Goal: Information Seeking & Learning: Learn about a topic

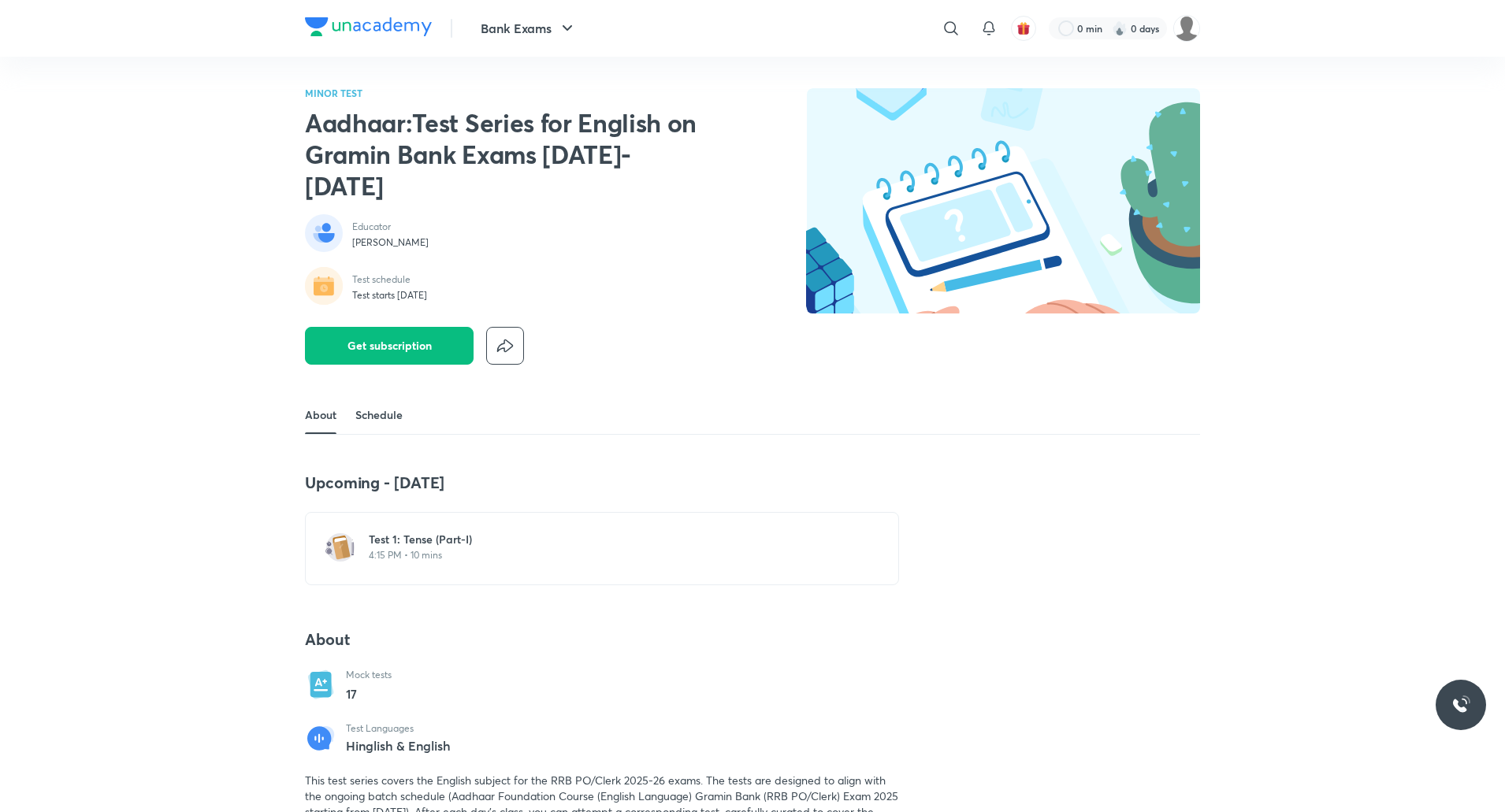
click at [394, 397] on link "Schedule" at bounding box center [379, 415] width 47 height 38
click at [401, 397] on link "Schedule" at bounding box center [379, 415] width 47 height 38
click at [313, 397] on link "About" at bounding box center [321, 415] width 32 height 38
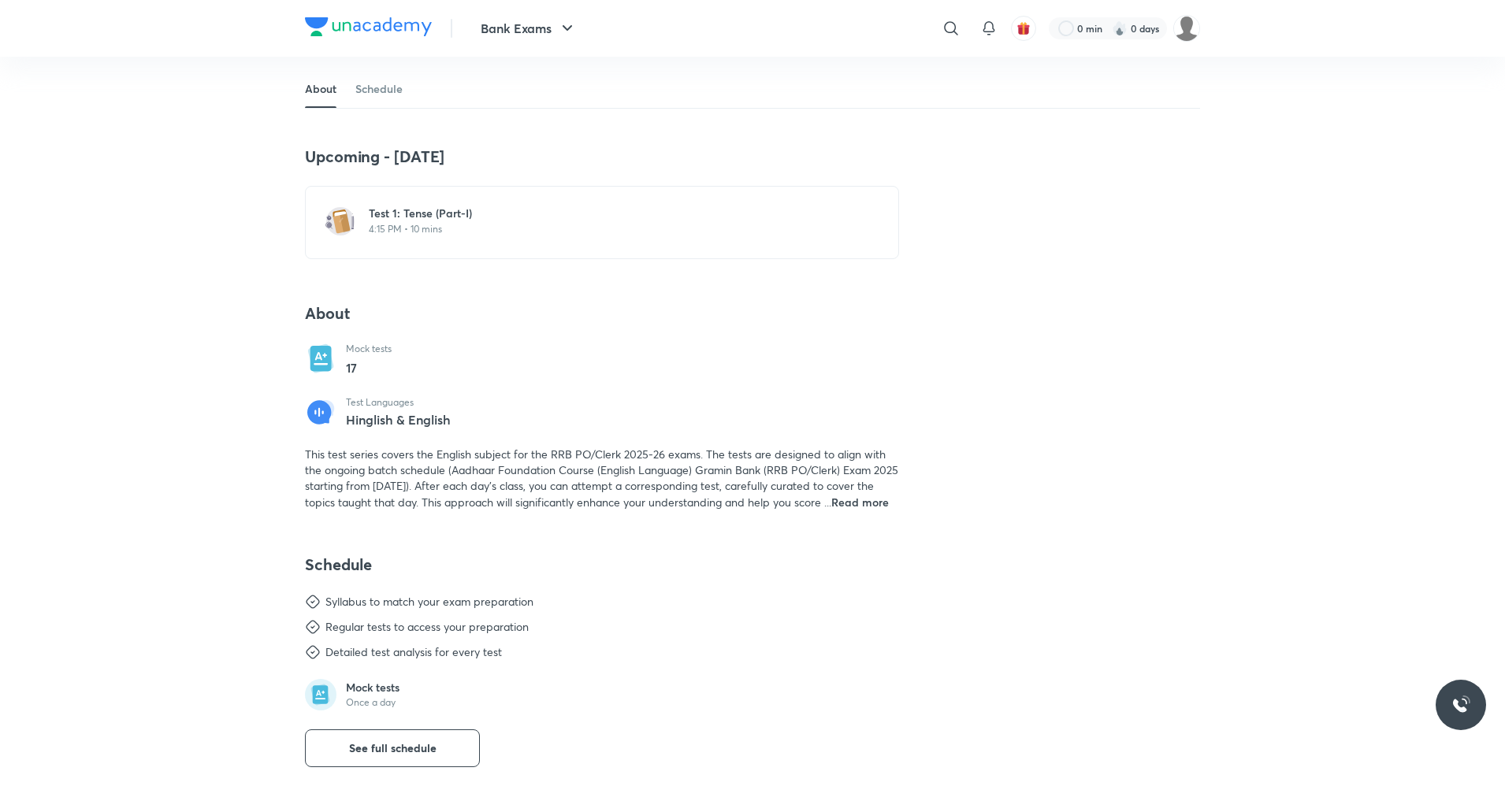
scroll to position [331, 0]
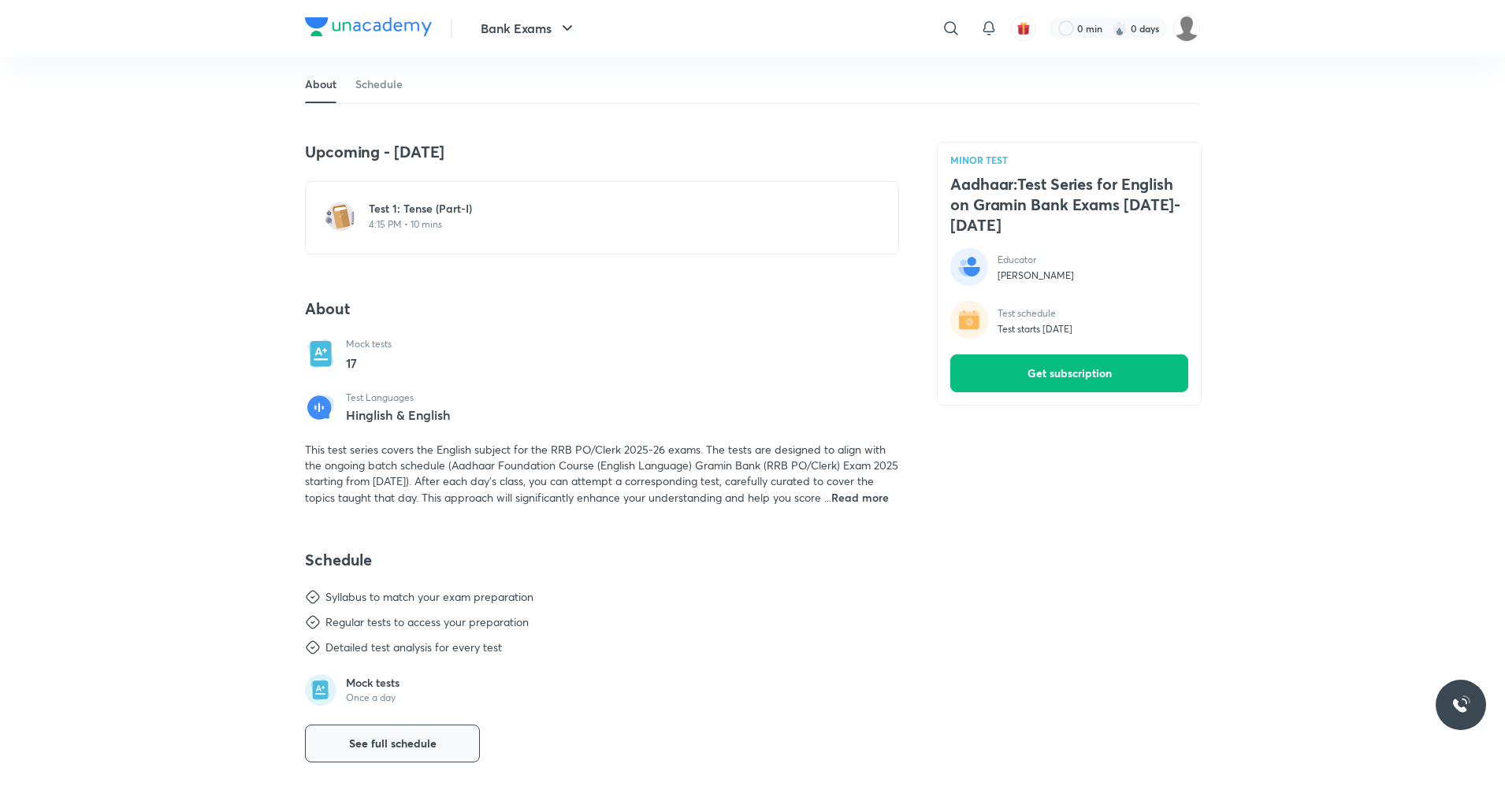
drag, startPoint x: 424, startPoint y: 724, endPoint x: 435, endPoint y: 718, distance: 12.5
click at [424, 736] on span "See full schedule" at bounding box center [393, 744] width 88 height 16
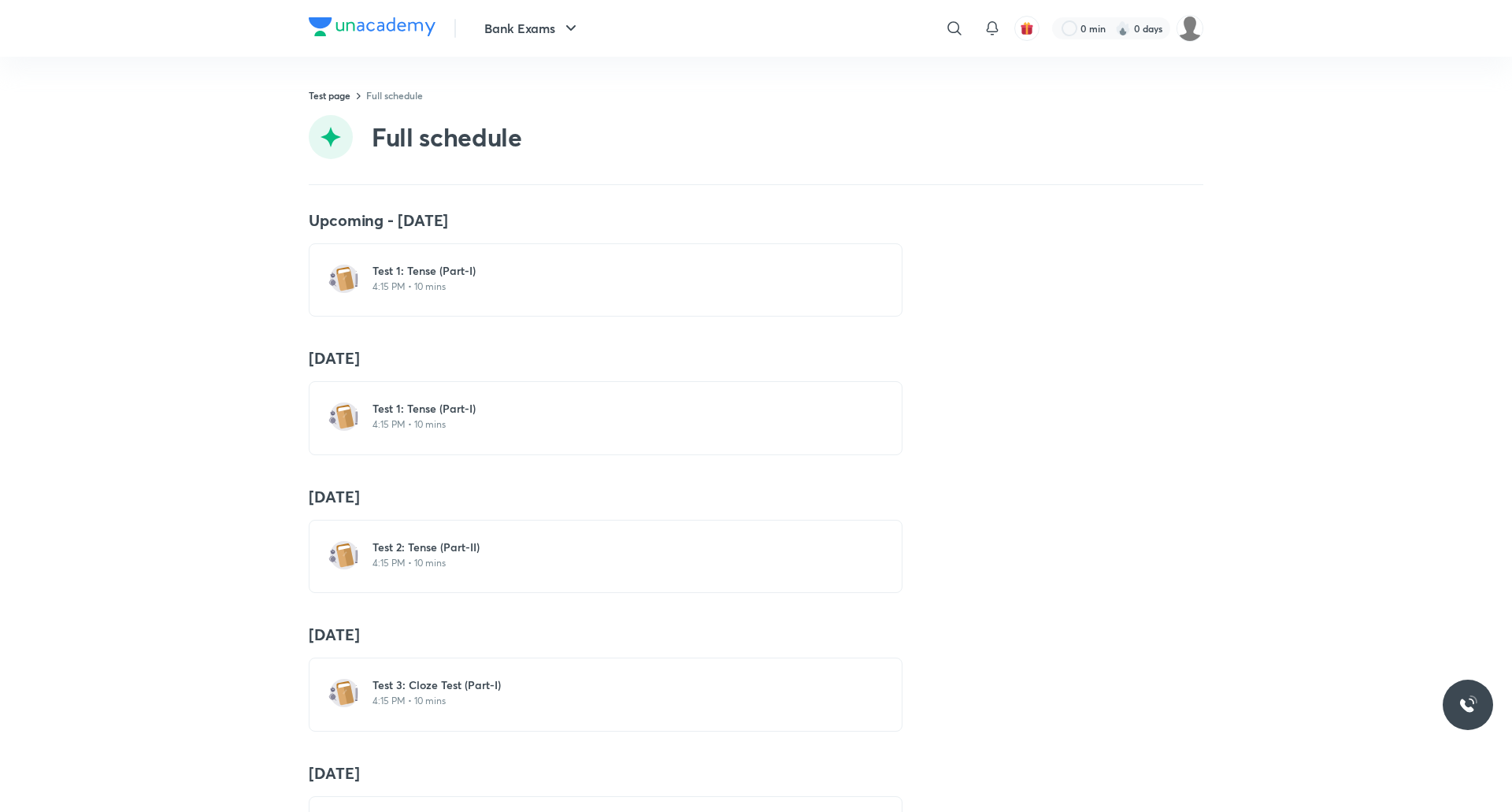
click at [398, 97] on link "Full schedule" at bounding box center [394, 95] width 57 height 13
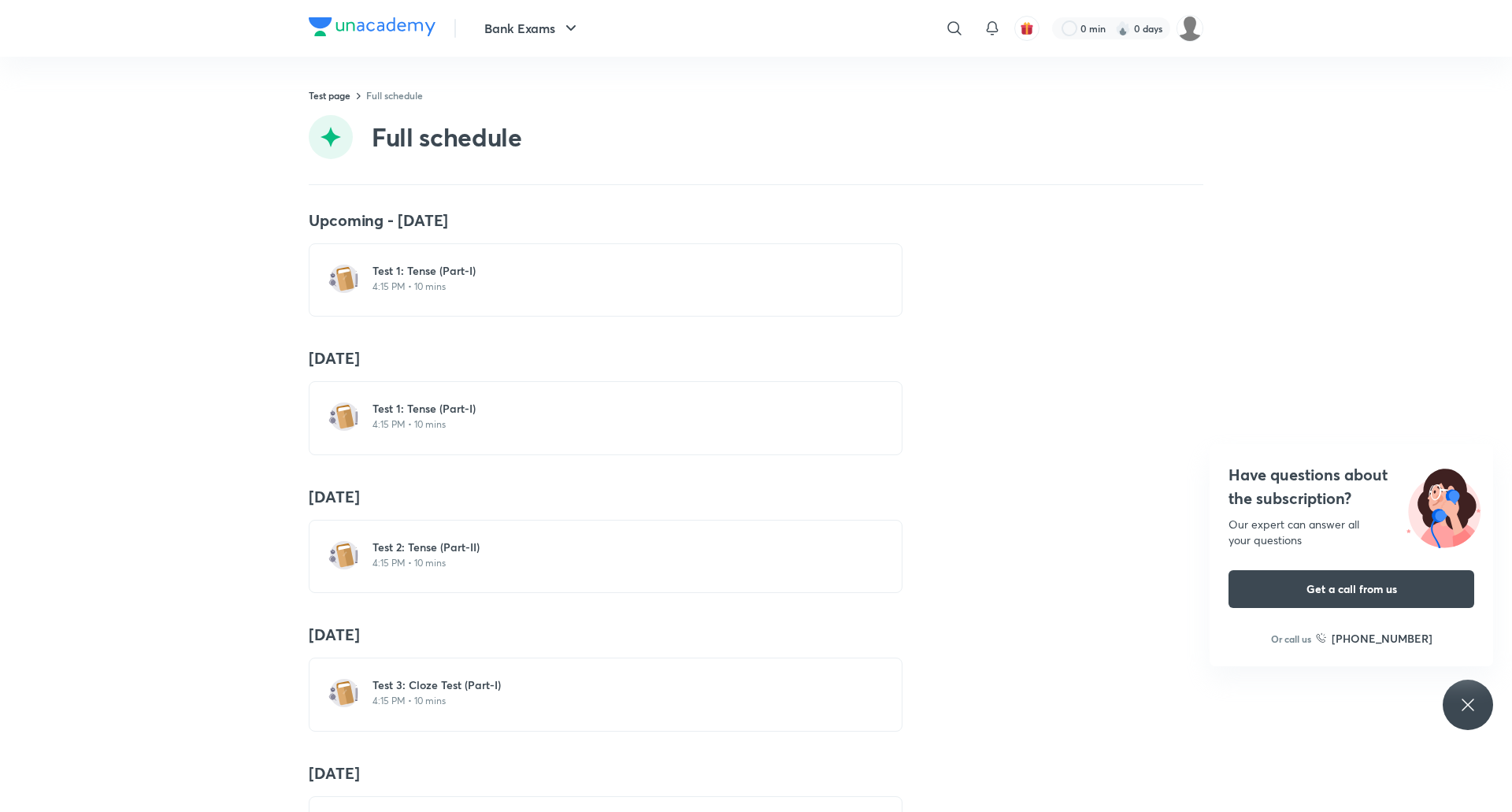
click at [378, 91] on link "Full schedule" at bounding box center [394, 95] width 57 height 13
click at [347, 97] on link "Test page" at bounding box center [330, 95] width 42 height 13
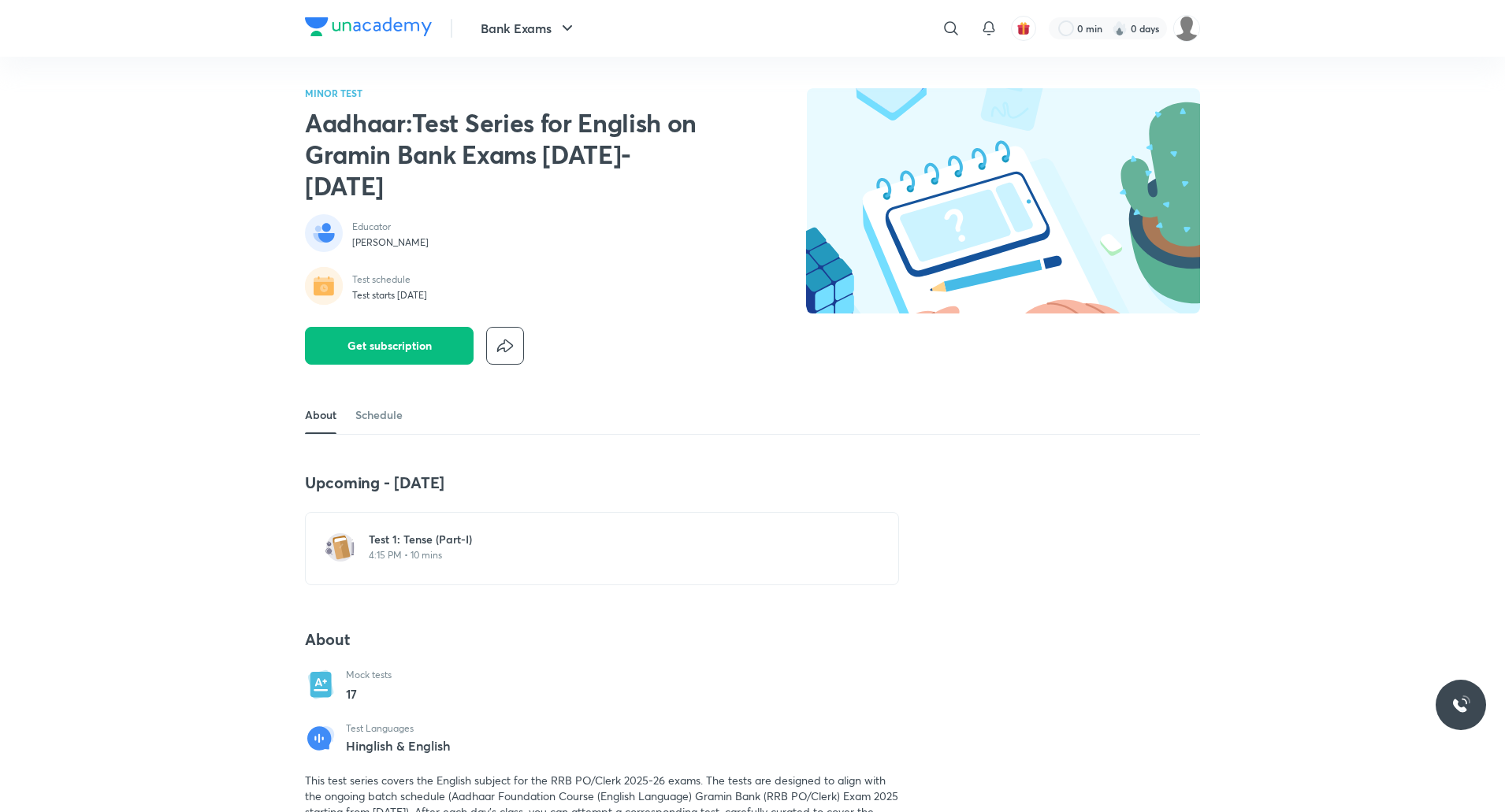
click at [402, 549] on p "4:15 PM • 10 mins" at bounding box center [611, 555] width 485 height 13
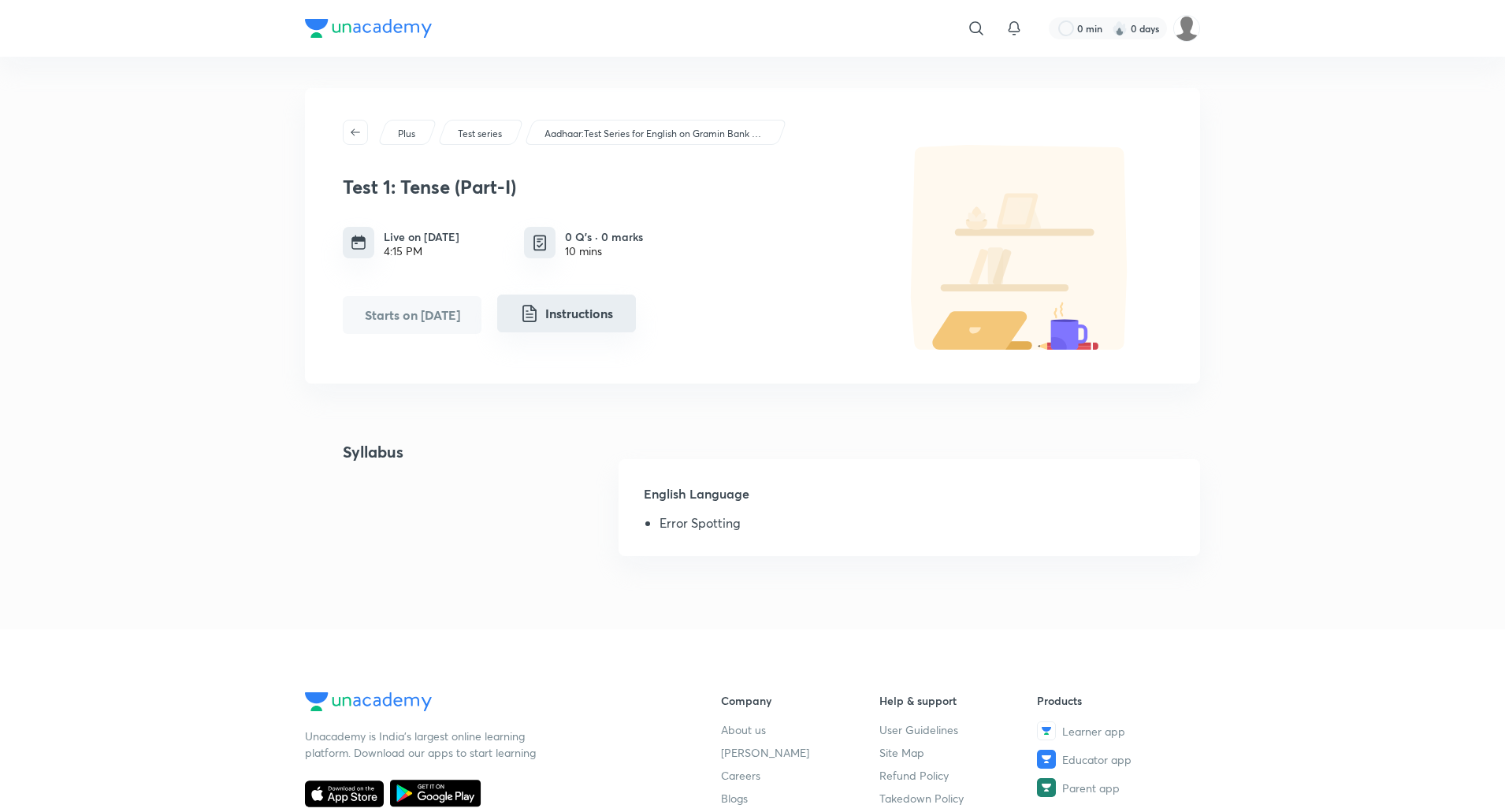
click at [592, 319] on button "Instructions" at bounding box center [566, 314] width 139 height 38
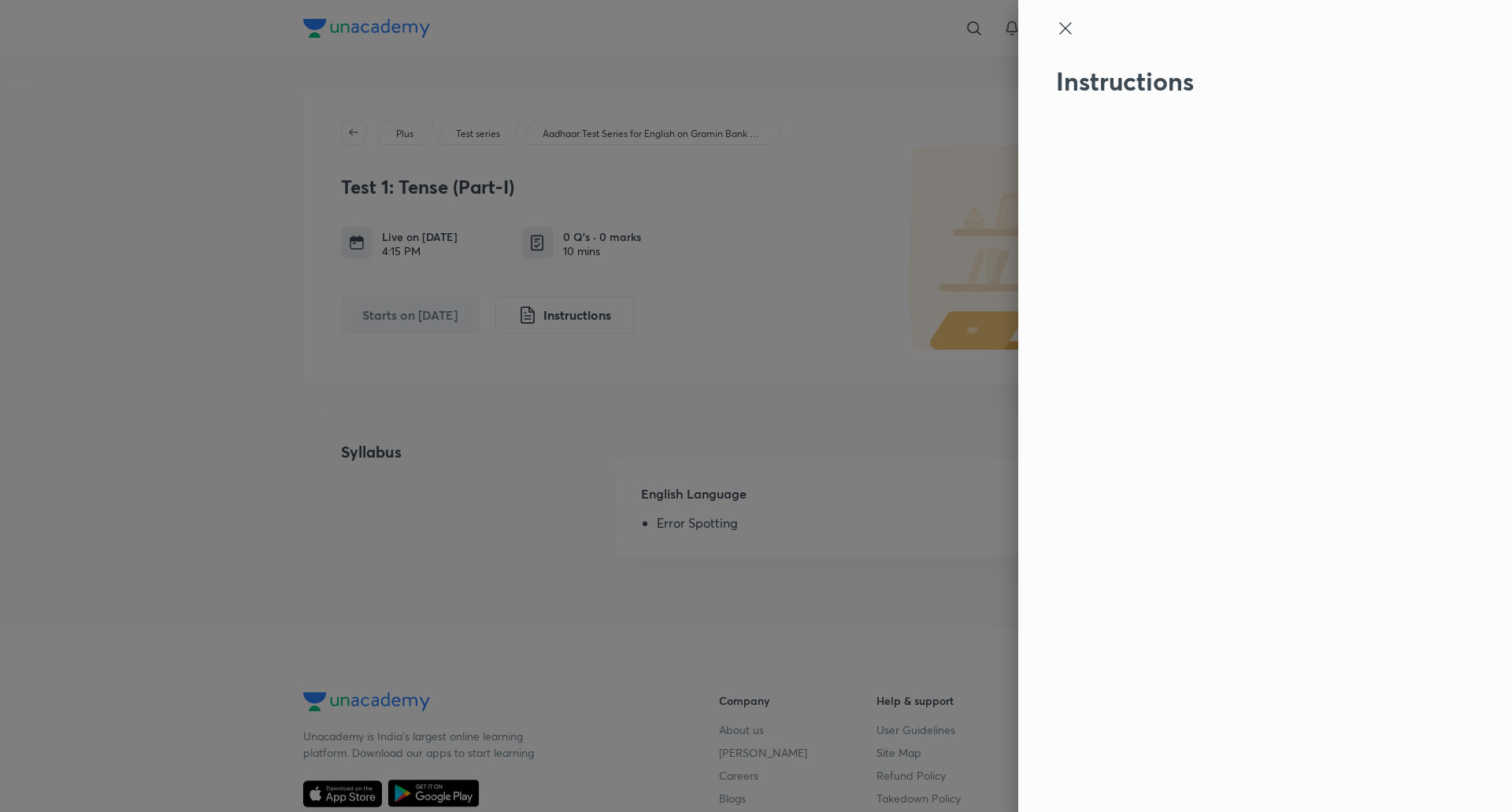
click at [1063, 34] on icon at bounding box center [1065, 28] width 19 height 19
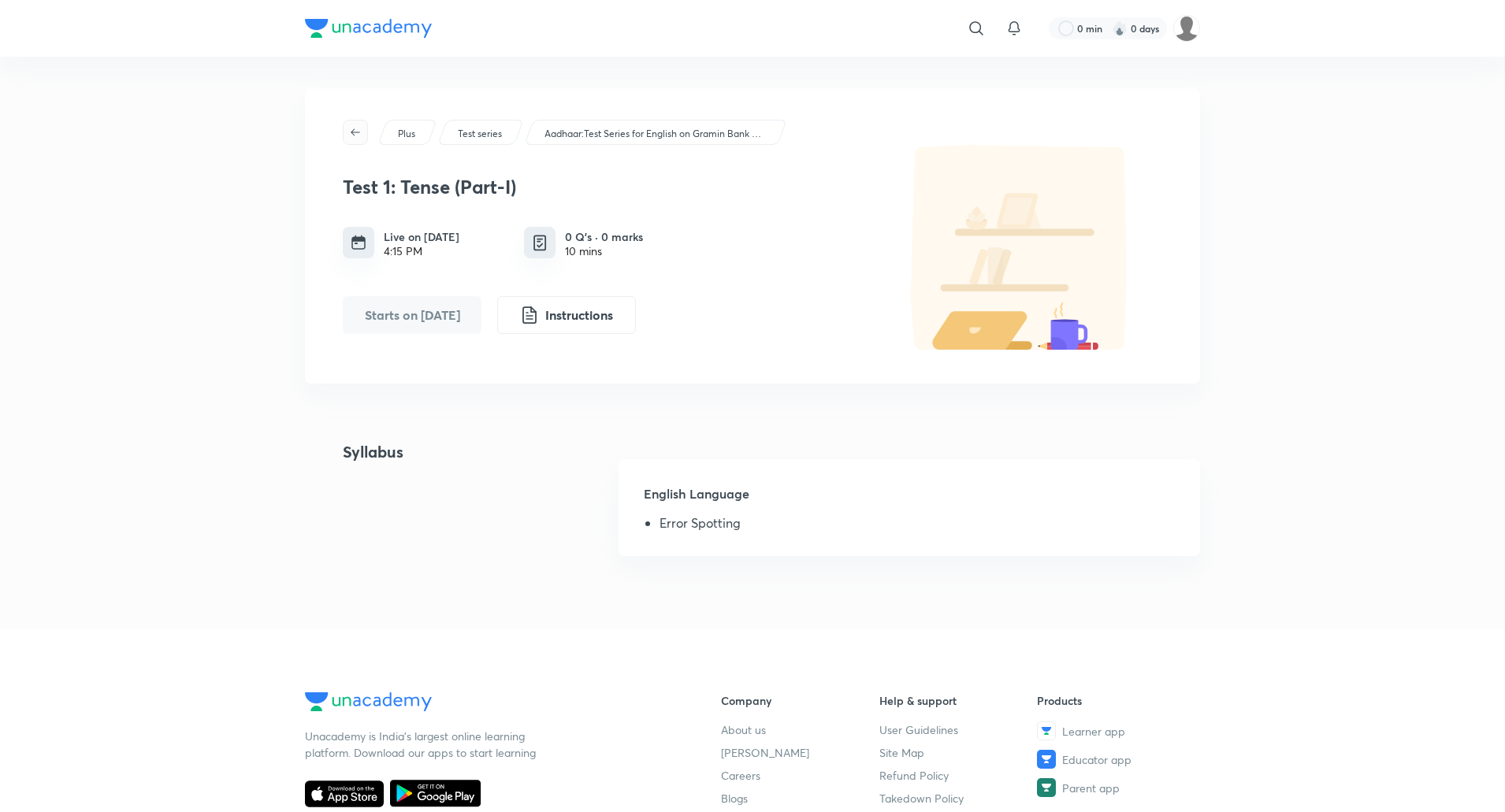
click at [359, 133] on icon "button" at bounding box center [355, 132] width 9 height 7
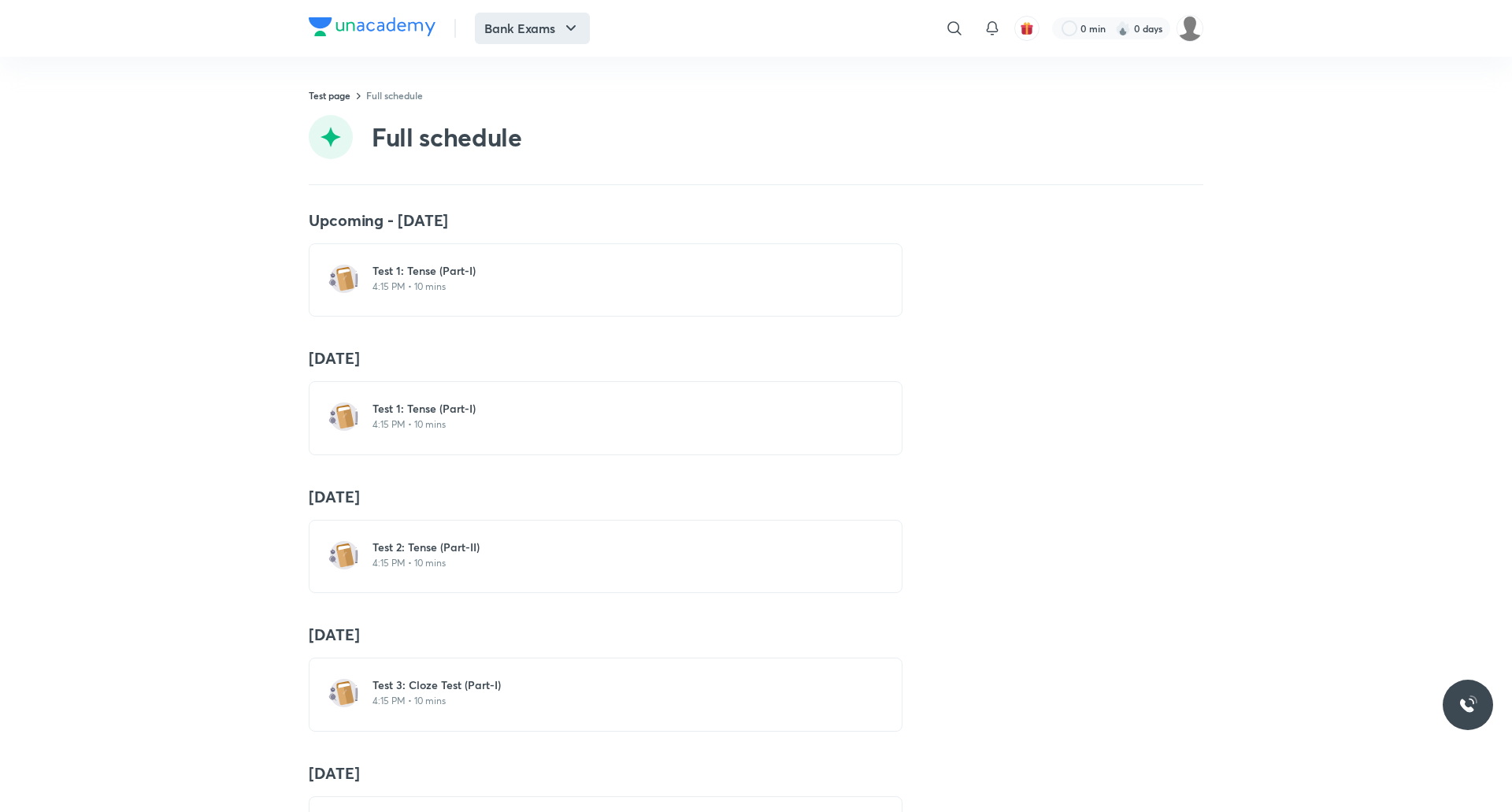
click at [568, 30] on icon "button" at bounding box center [571, 28] width 19 height 19
click at [349, 139] on div at bounding box center [756, 406] width 1512 height 812
click at [391, 96] on link "Full schedule" at bounding box center [394, 95] width 57 height 13
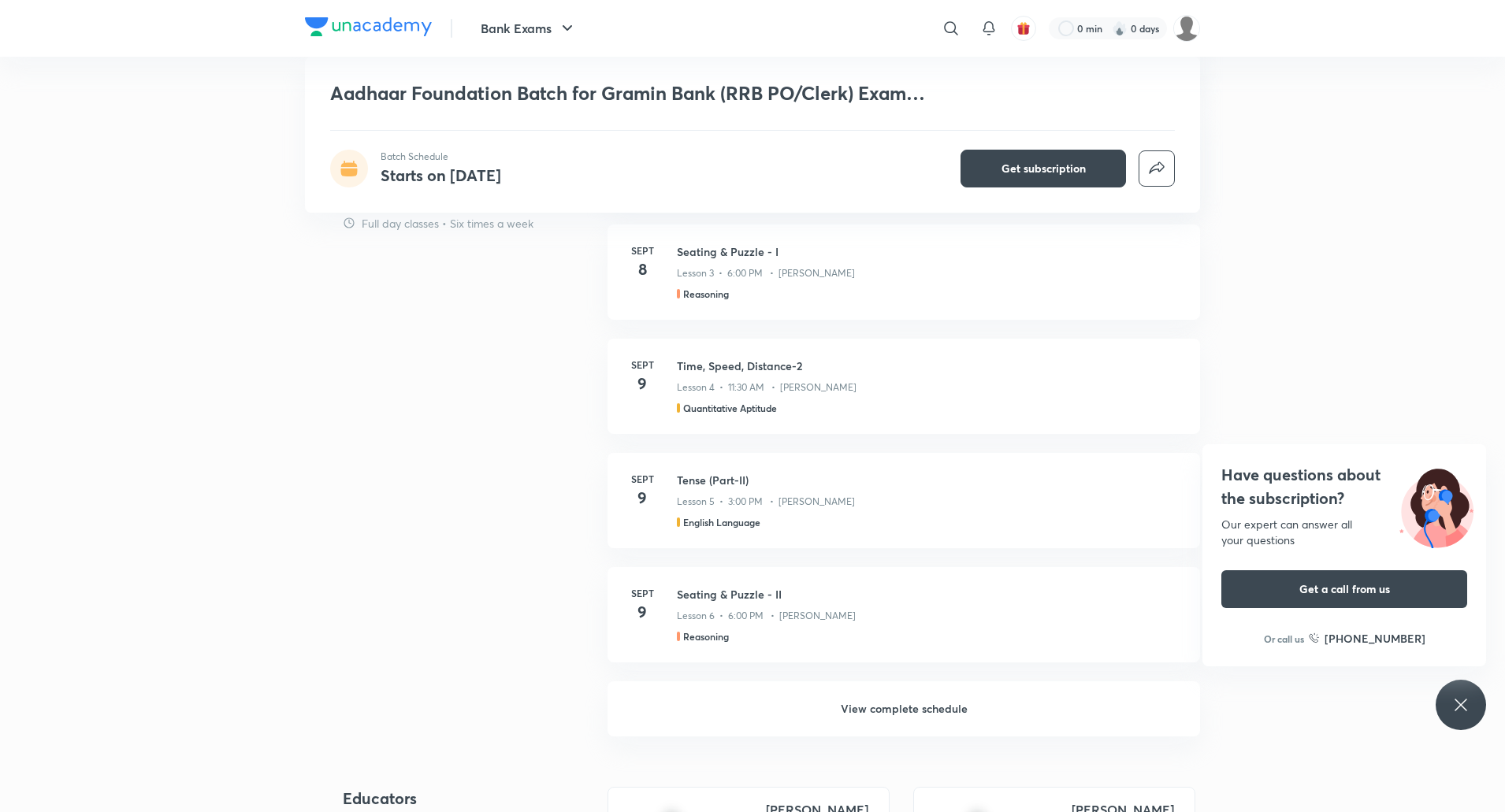
scroll to position [946, 0]
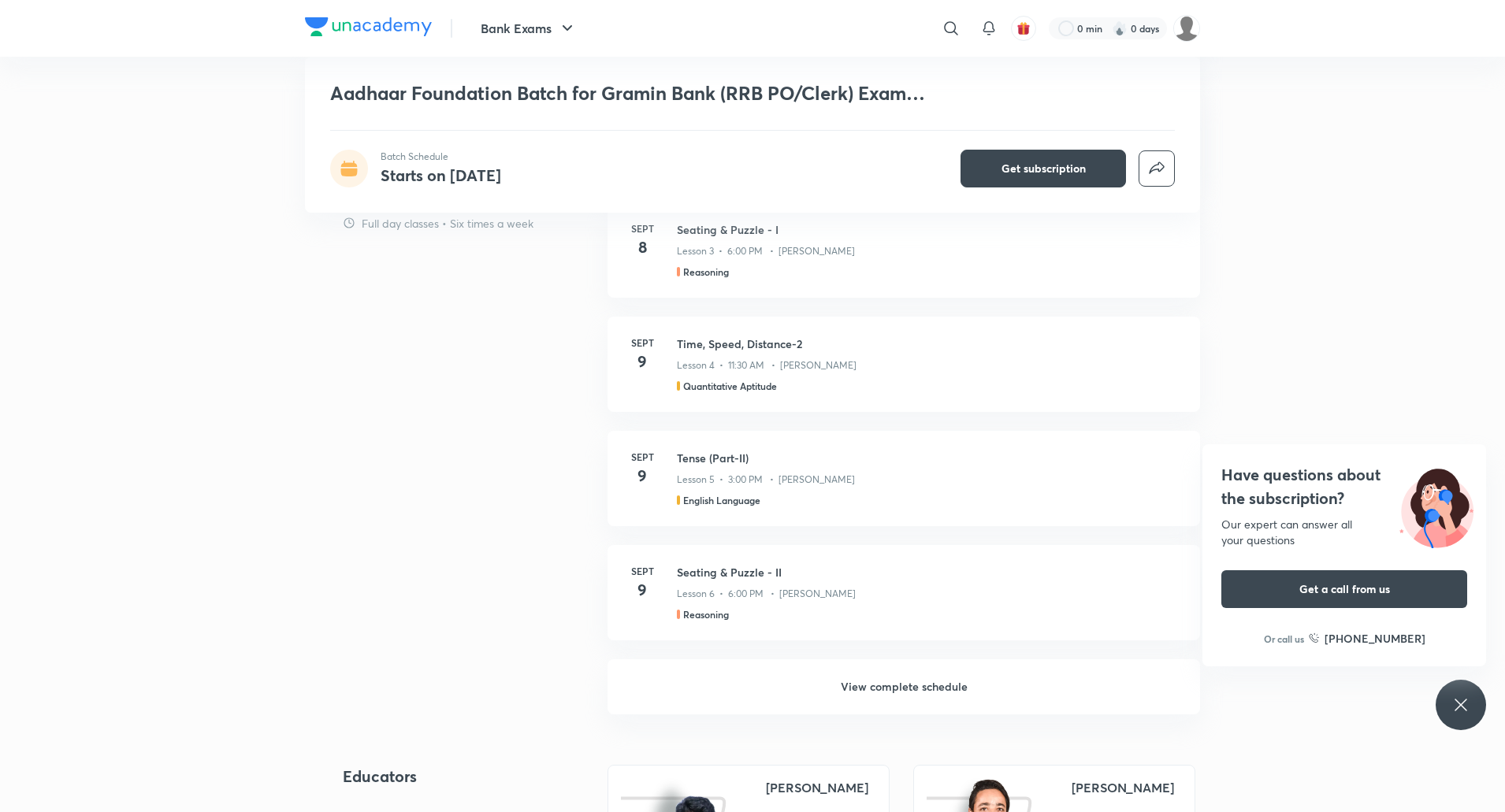
click at [905, 681] on h6 "View complete schedule" at bounding box center [904, 686] width 593 height 55
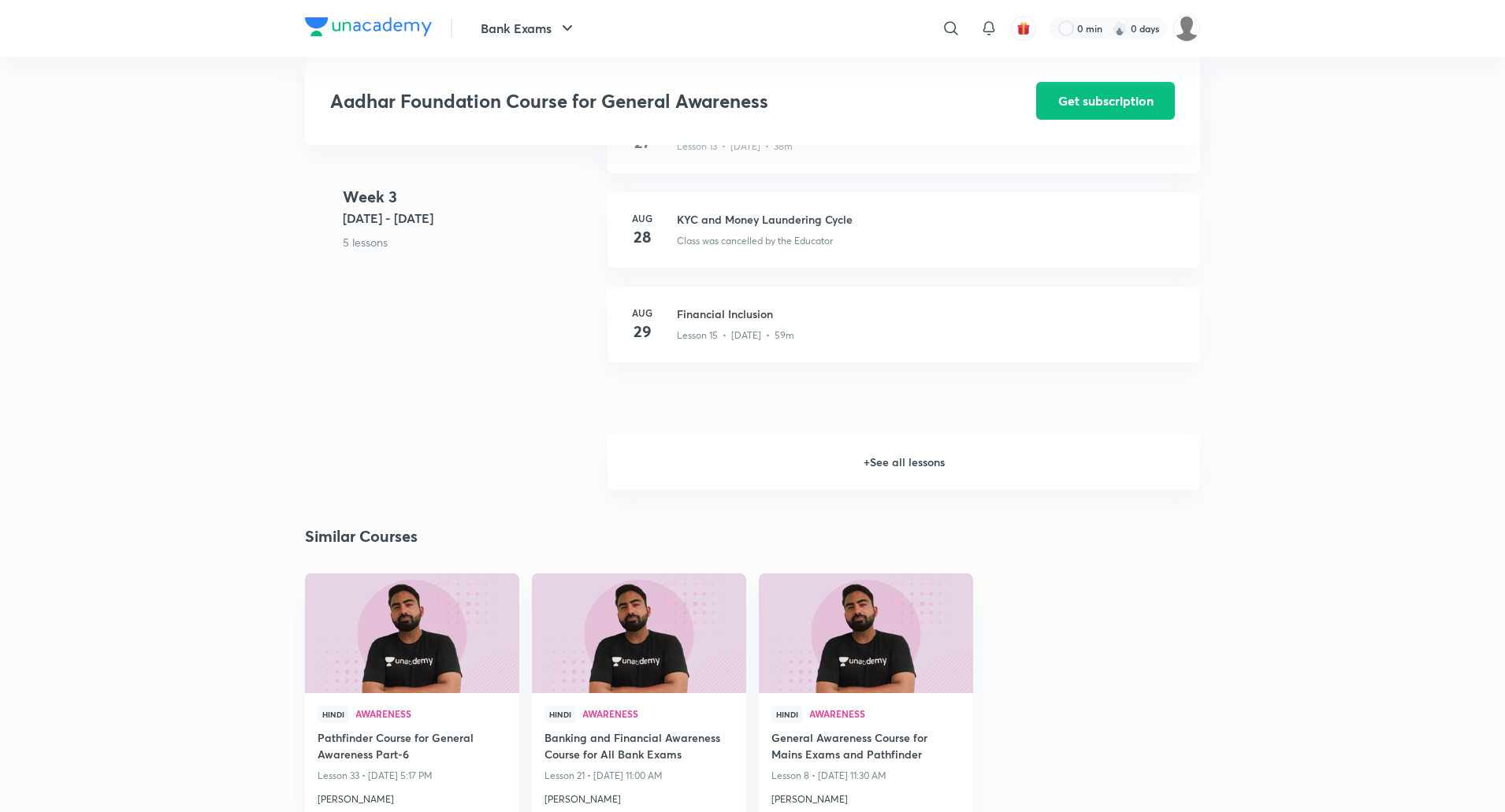
scroll to position [2206, 0]
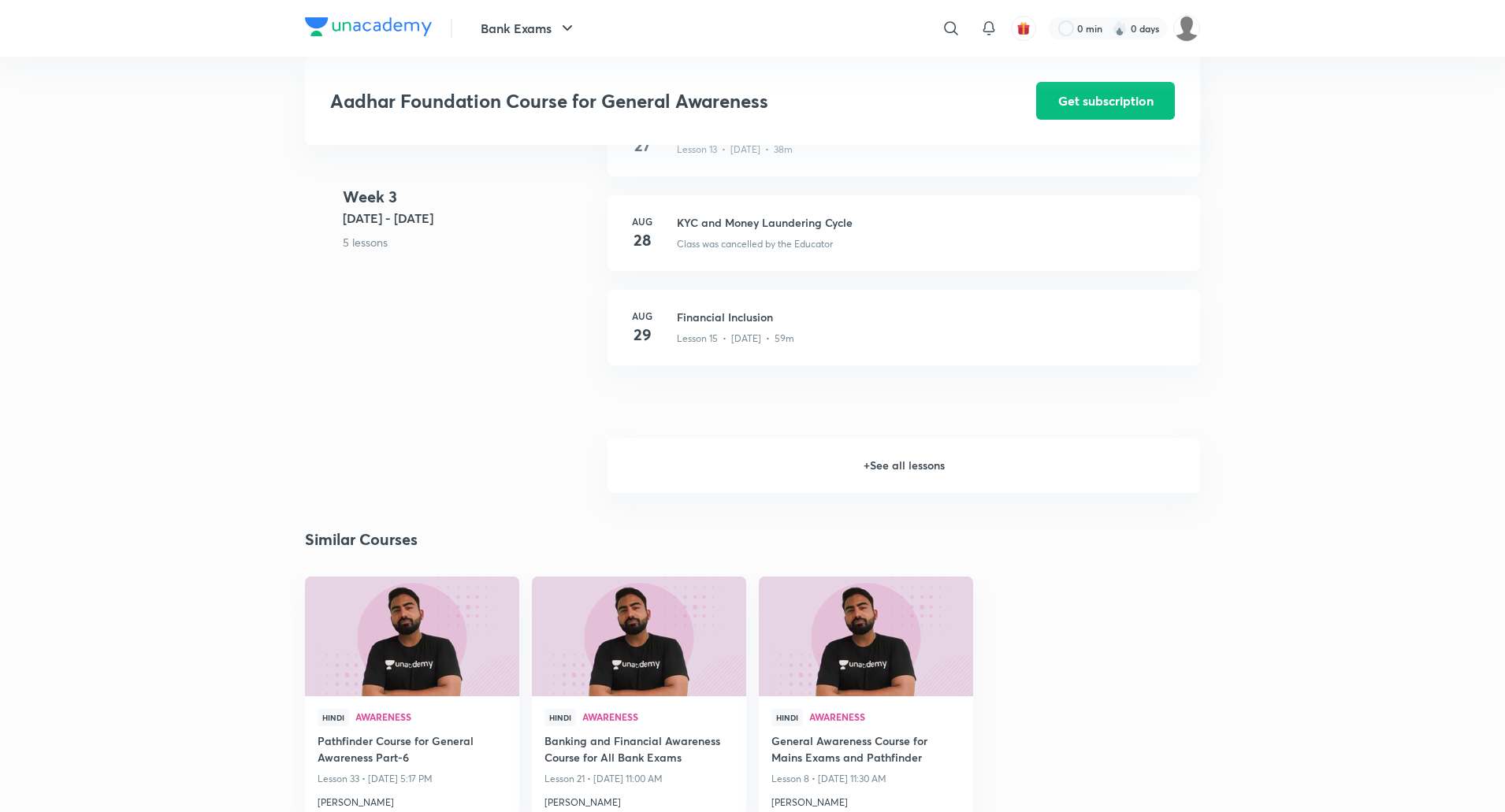
click at [917, 461] on h6 "+ See all lessons" at bounding box center [904, 465] width 593 height 55
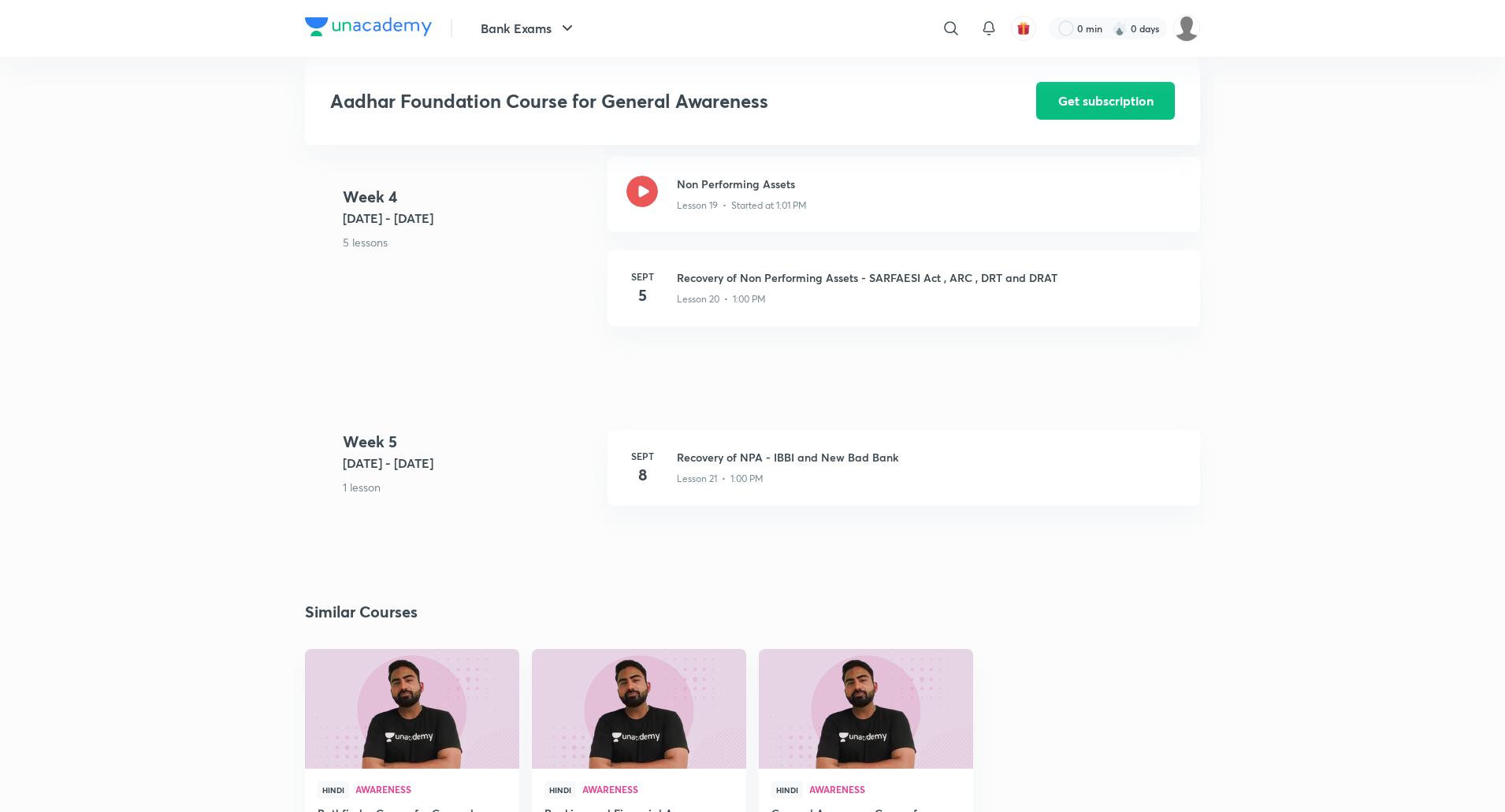
scroll to position [2758, 0]
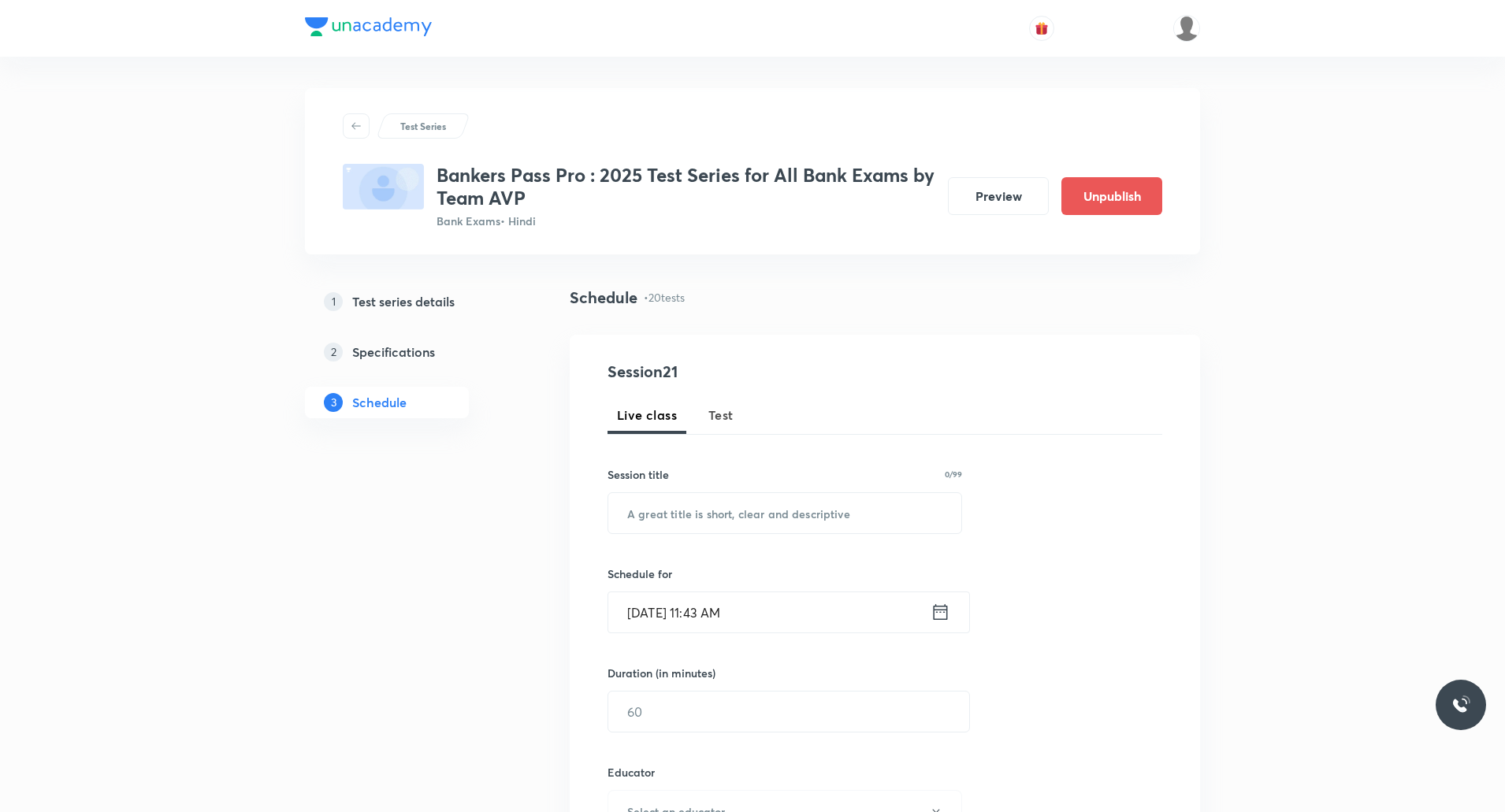
click at [723, 410] on span "Test" at bounding box center [721, 414] width 25 height 19
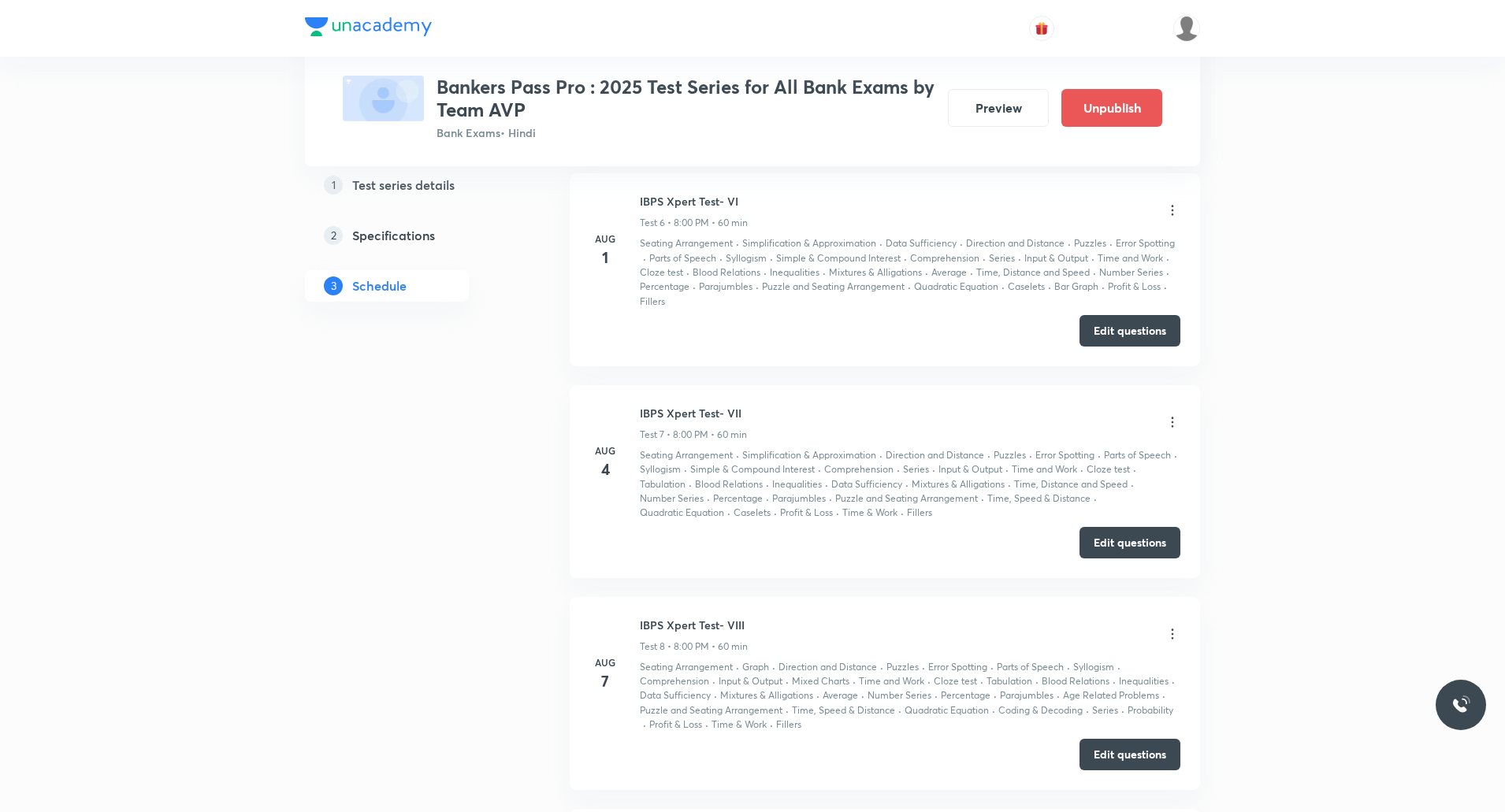
scroll to position [1970, 0]
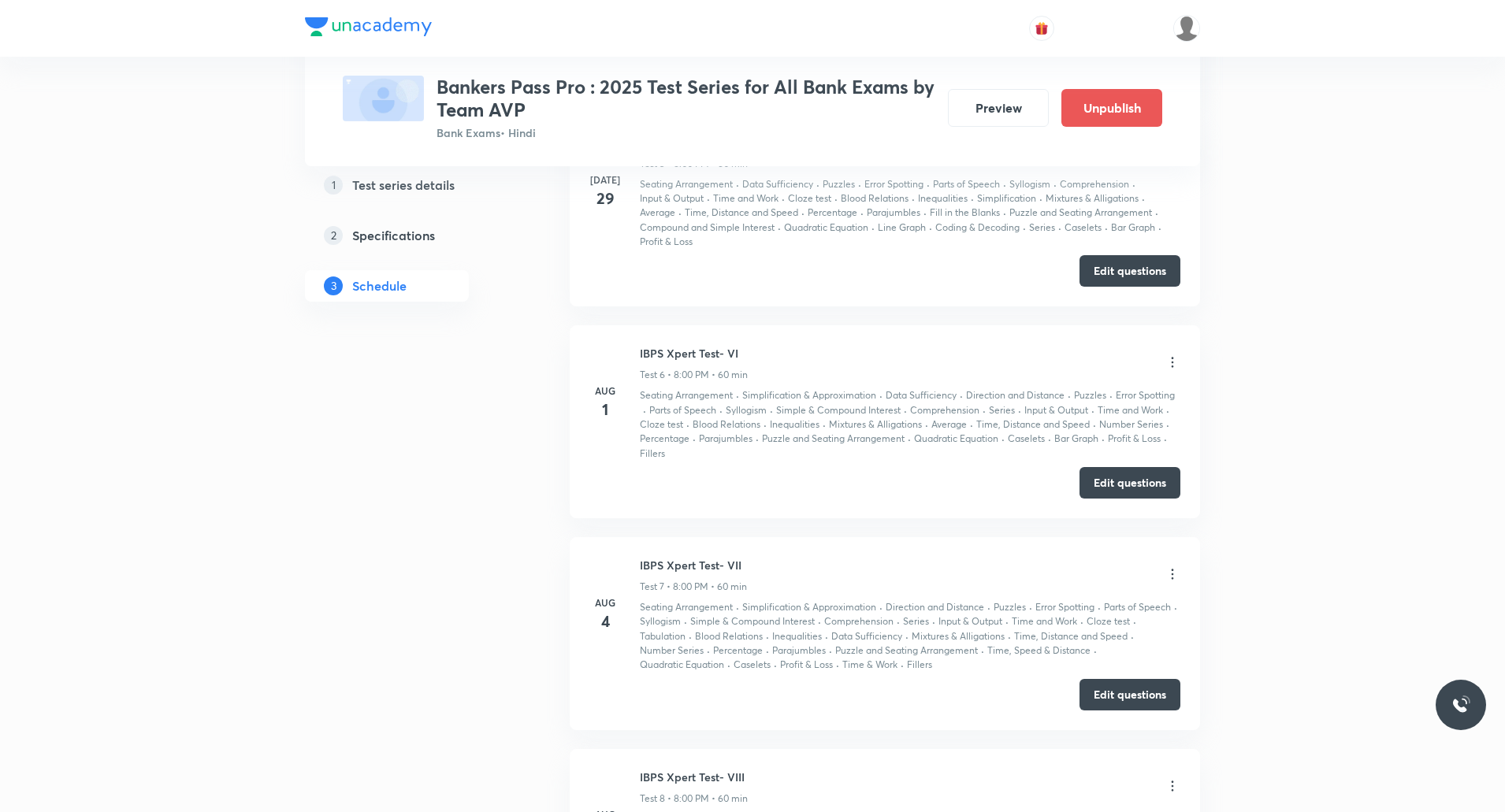
scroll to position [1734, 0]
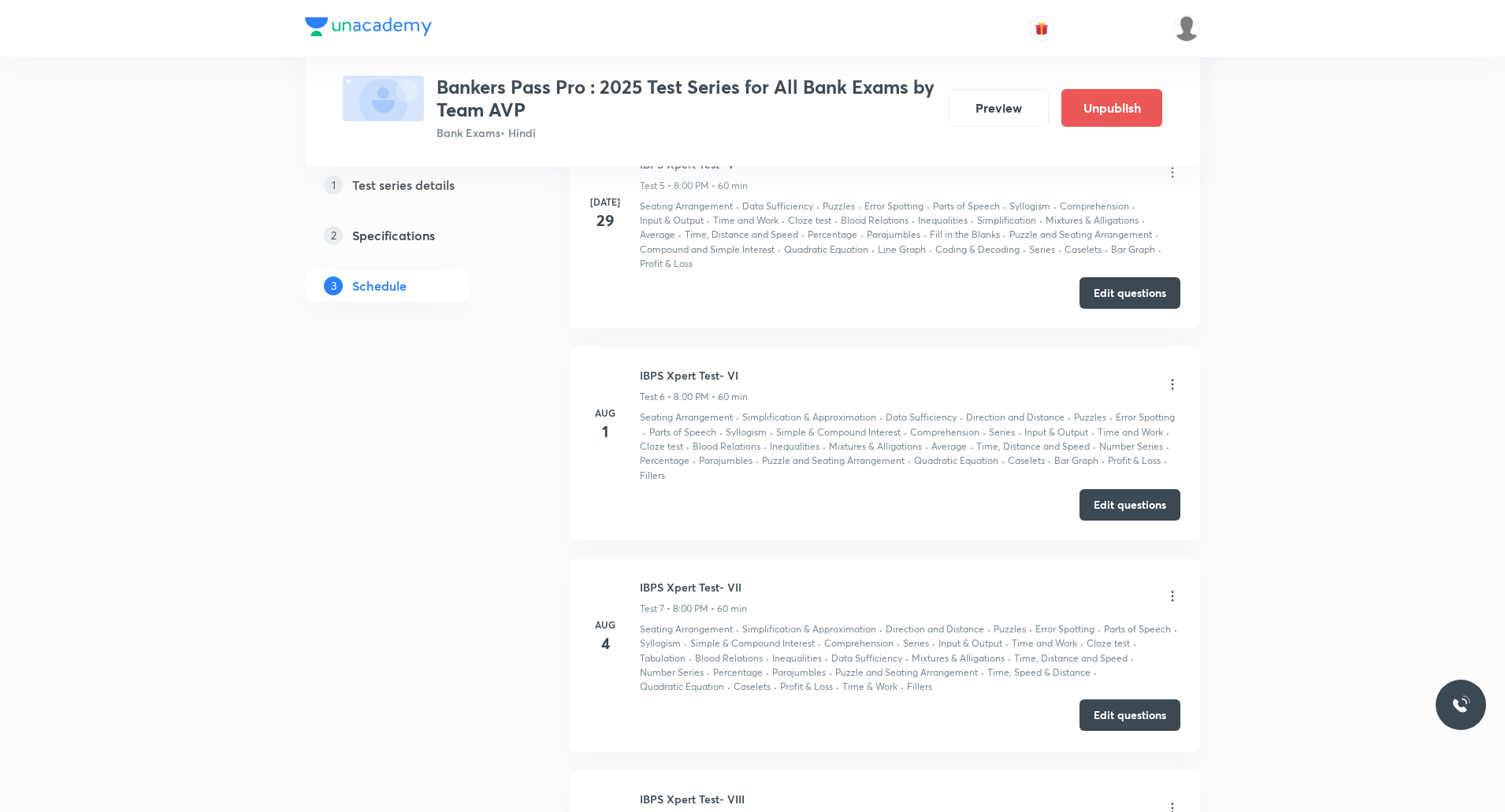
click at [1142, 714] on button "Edit questions" at bounding box center [1129, 715] width 101 height 32
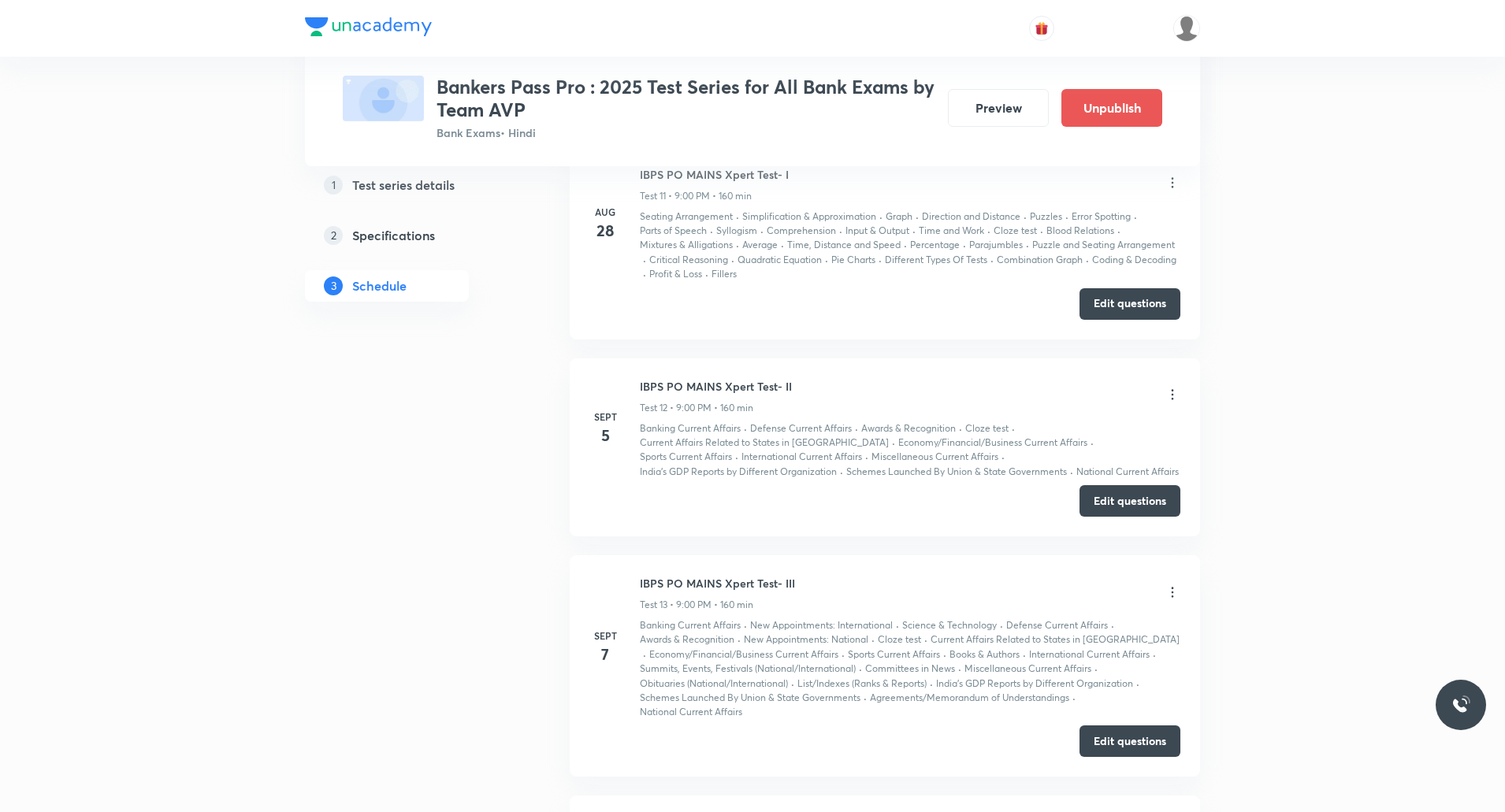
scroll to position [3073, 0]
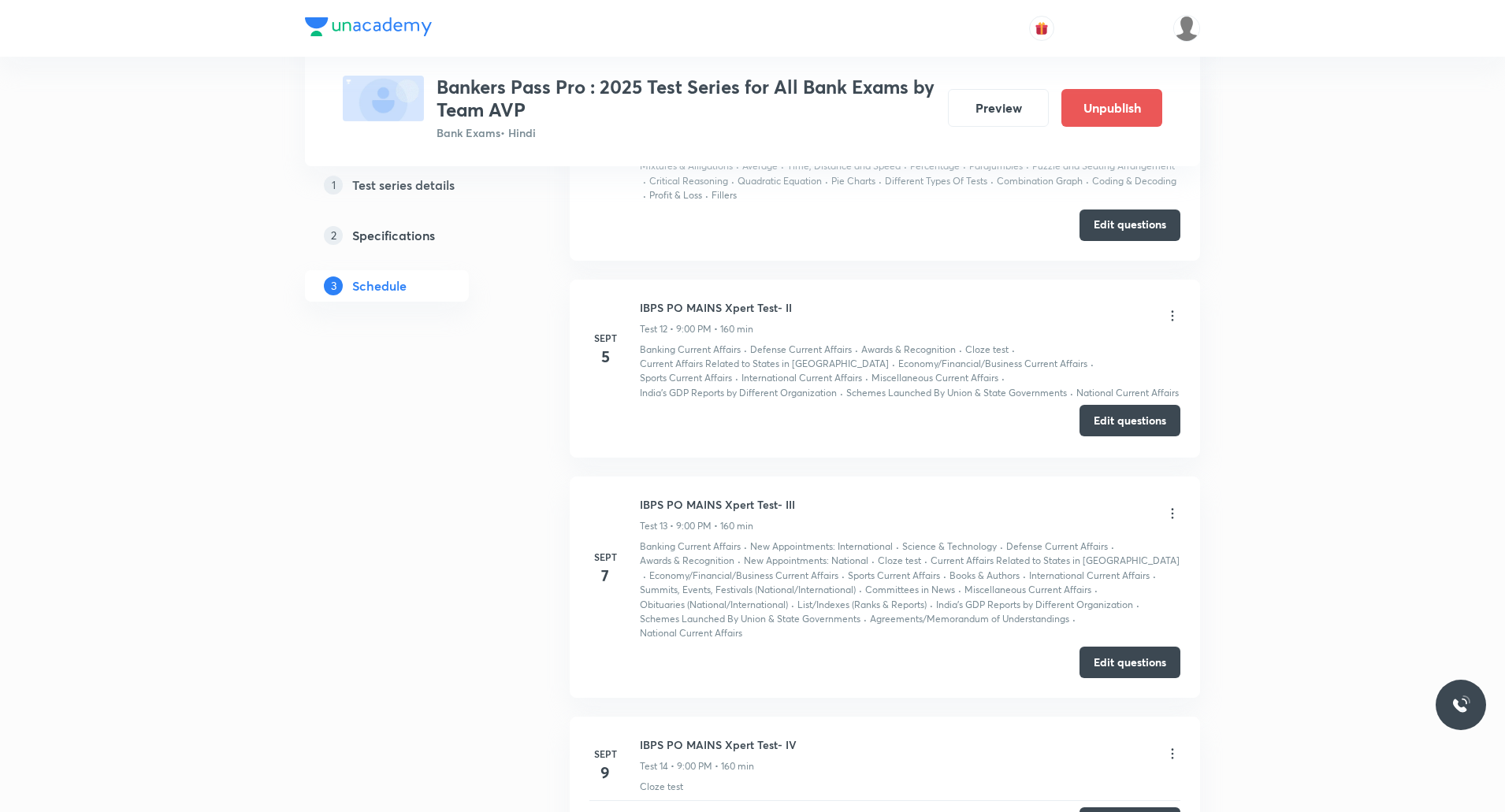
click at [1118, 418] on button "Edit questions" at bounding box center [1129, 420] width 101 height 32
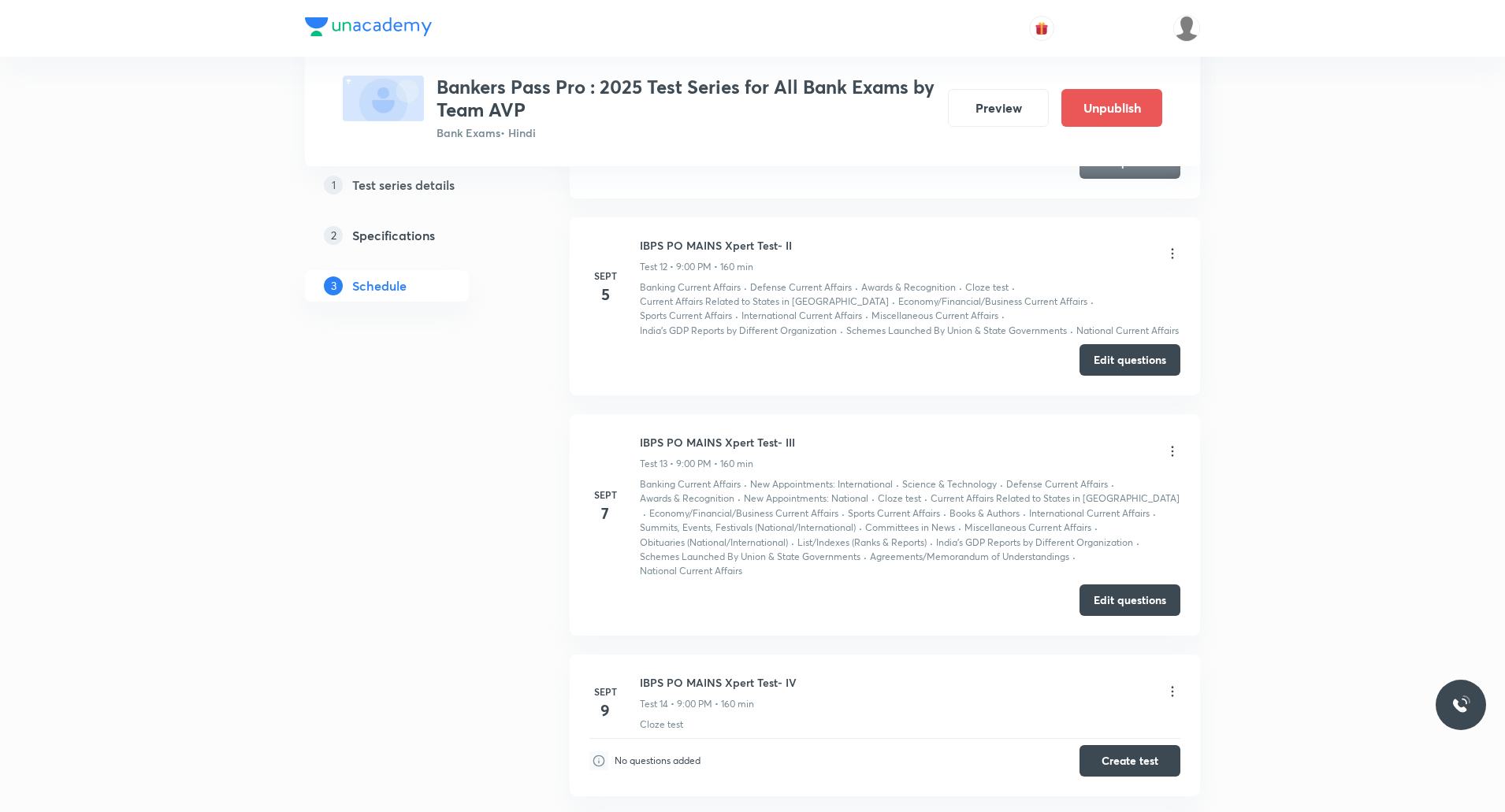
scroll to position [3151, 0]
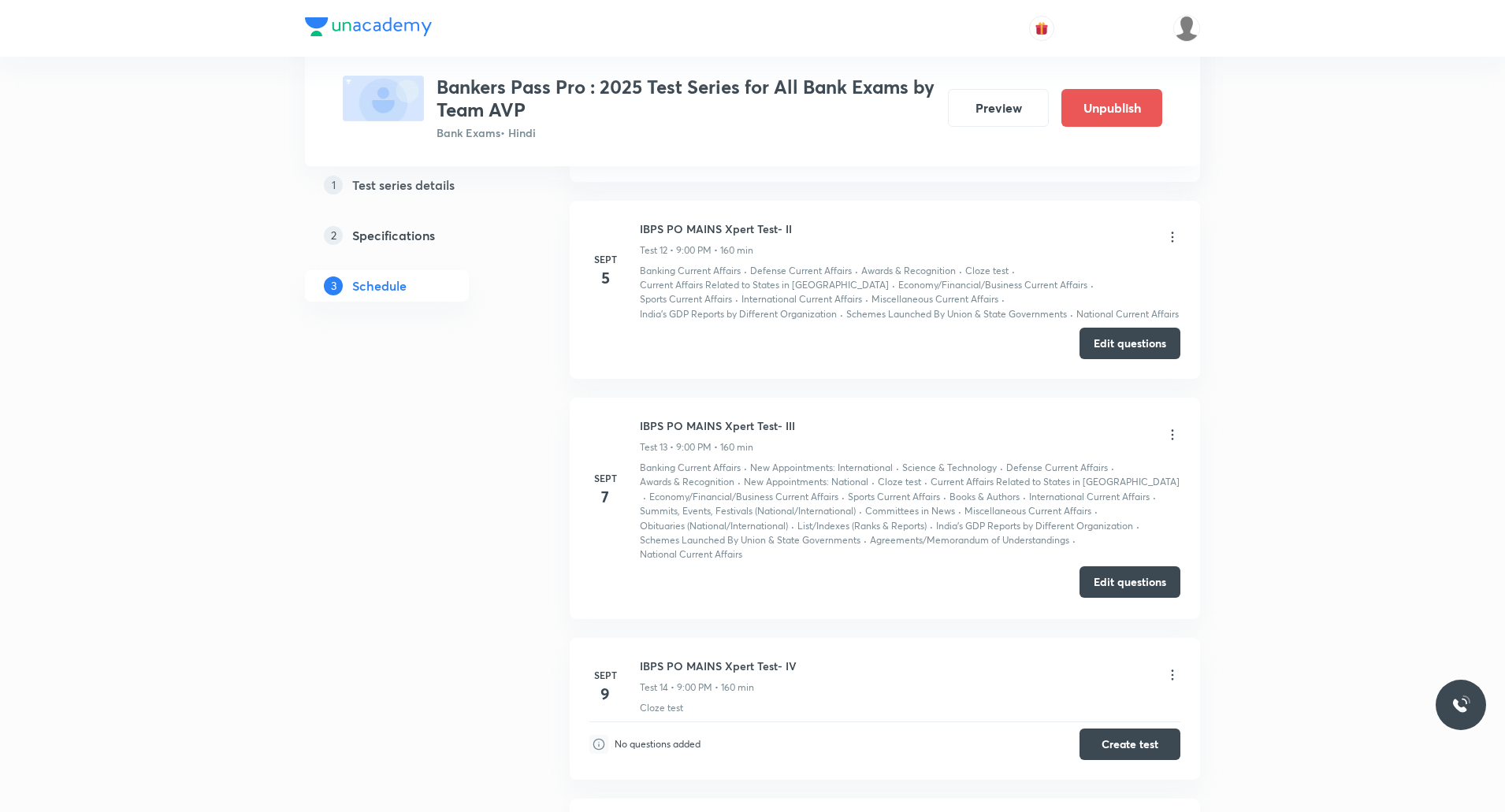
click at [1136, 576] on button "Edit questions" at bounding box center [1129, 583] width 101 height 32
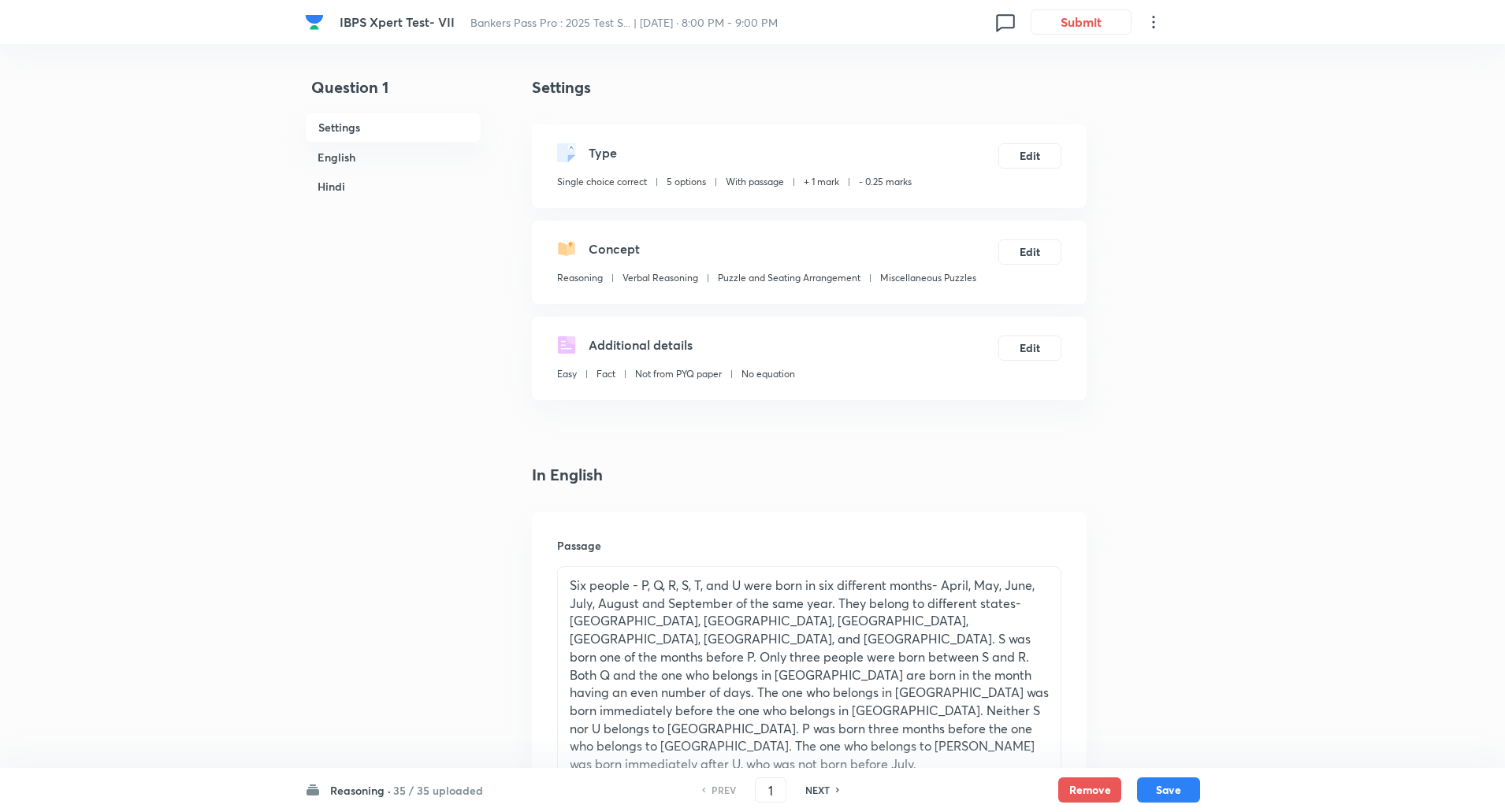
click at [416, 793] on h6 "35 / 35 uploaded" at bounding box center [439, 790] width 90 height 17
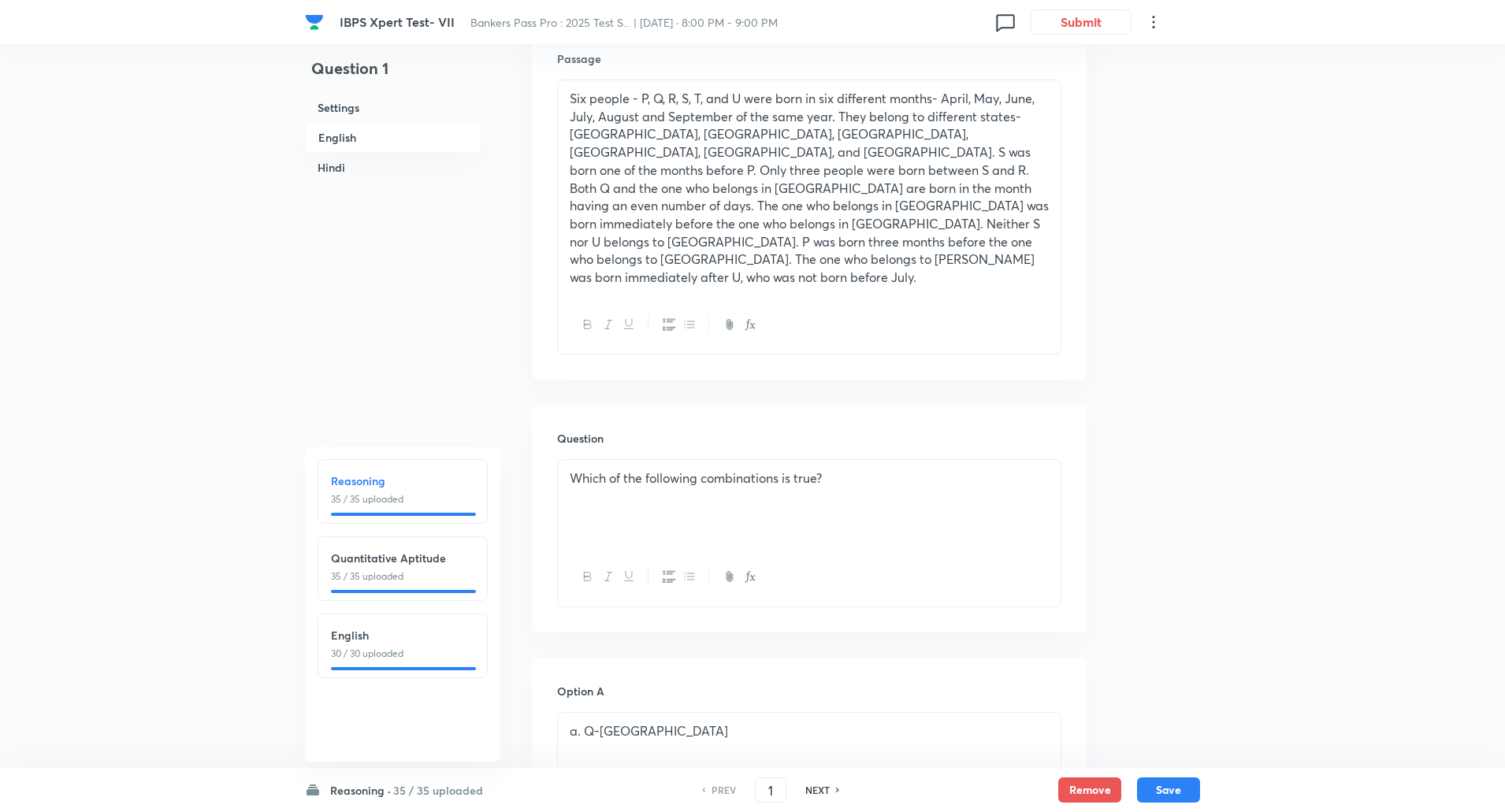
scroll to position [472, 0]
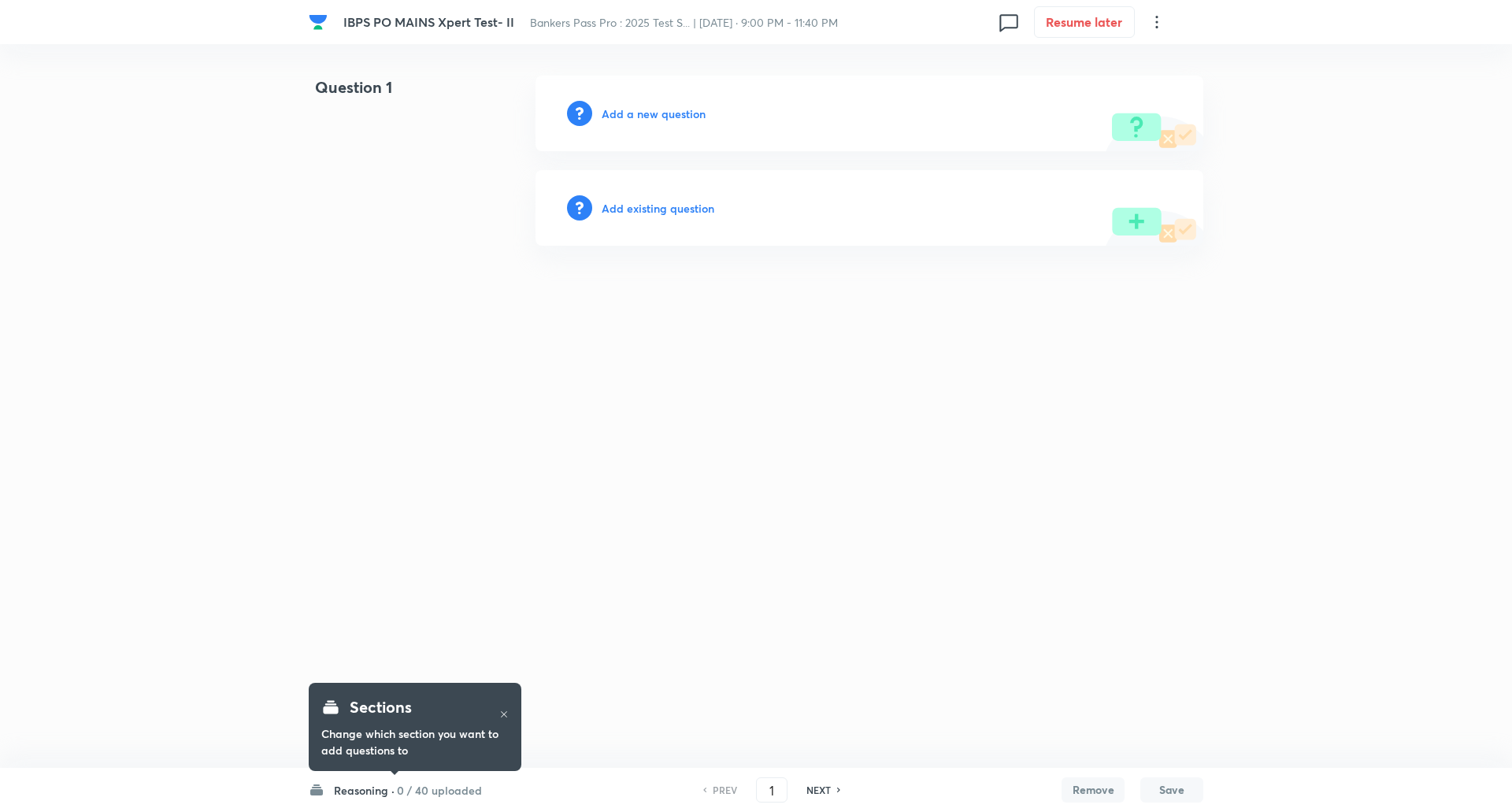
click at [409, 793] on h6 "0 / 40 uploaded" at bounding box center [439, 790] width 85 height 17
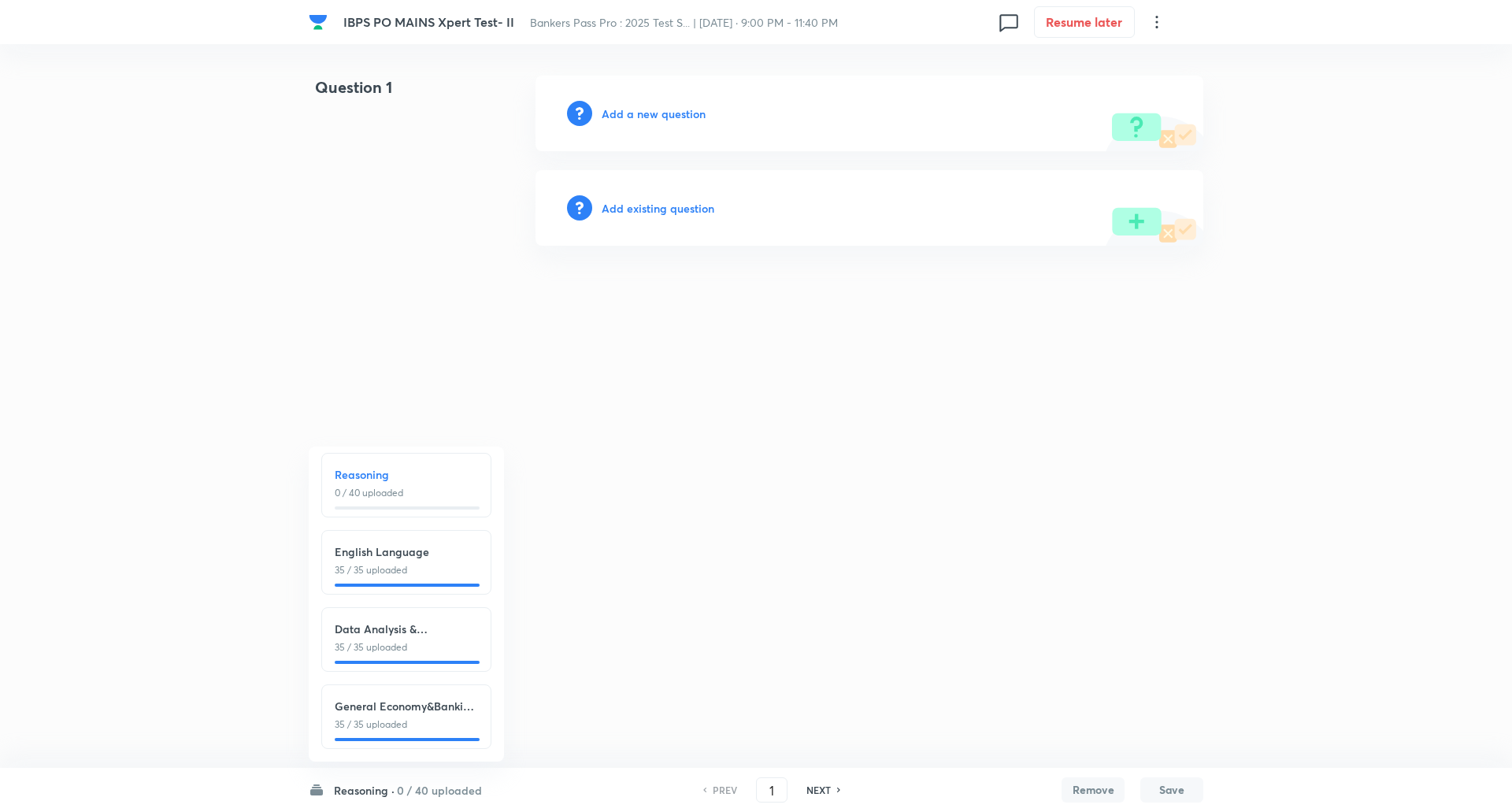
scroll to position [18, 0]
click at [405, 309] on html "IBPS PO MAINS Xpert Test- II Bankers Pass Pro : 2025 Test S... | Sept 5, 2025 ·…" at bounding box center [756, 160] width 1512 height 322
click at [427, 791] on h6 "0 / 40 uploaded" at bounding box center [439, 790] width 85 height 17
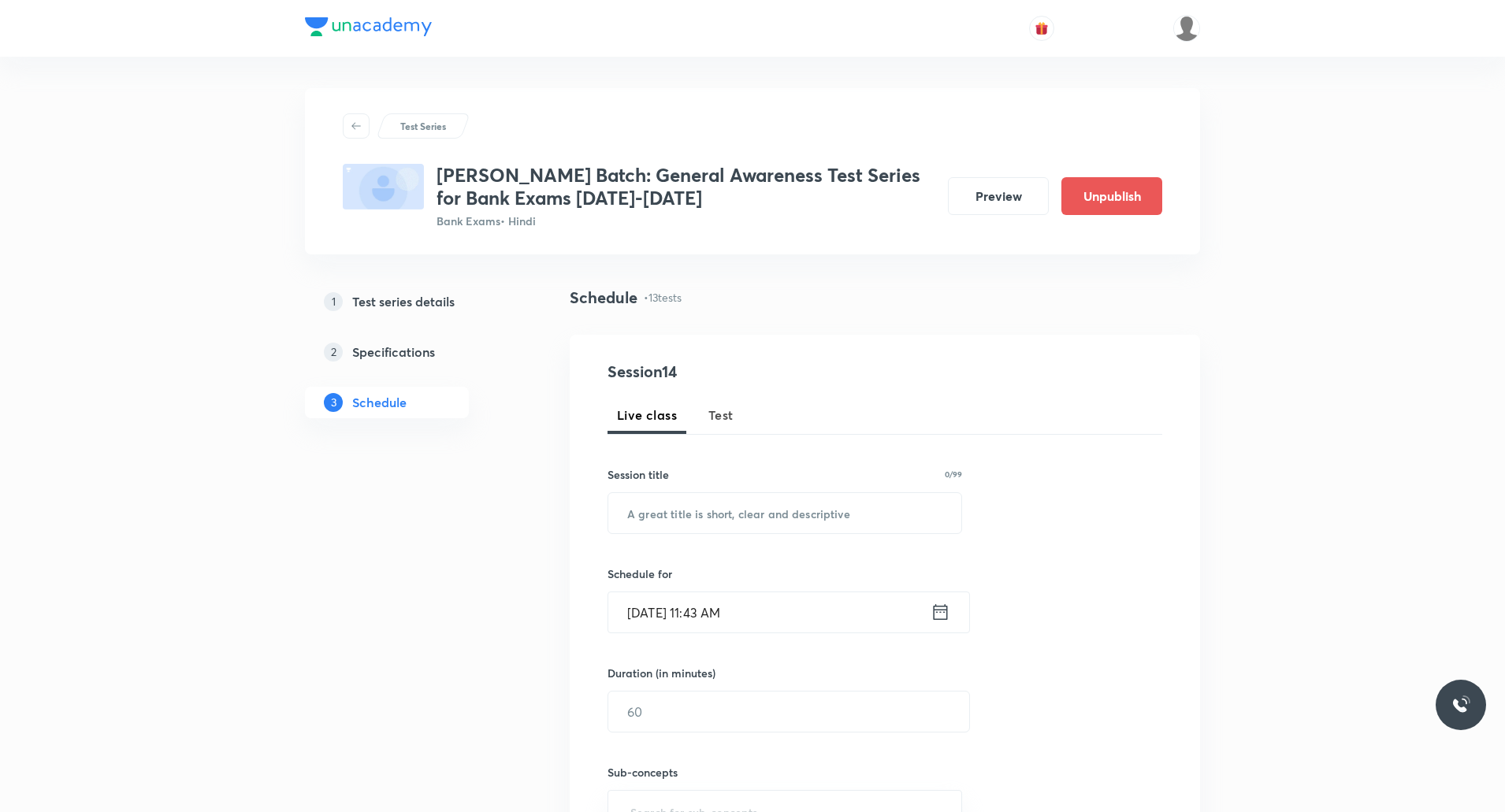
click at [710, 416] on span "Test" at bounding box center [721, 414] width 25 height 19
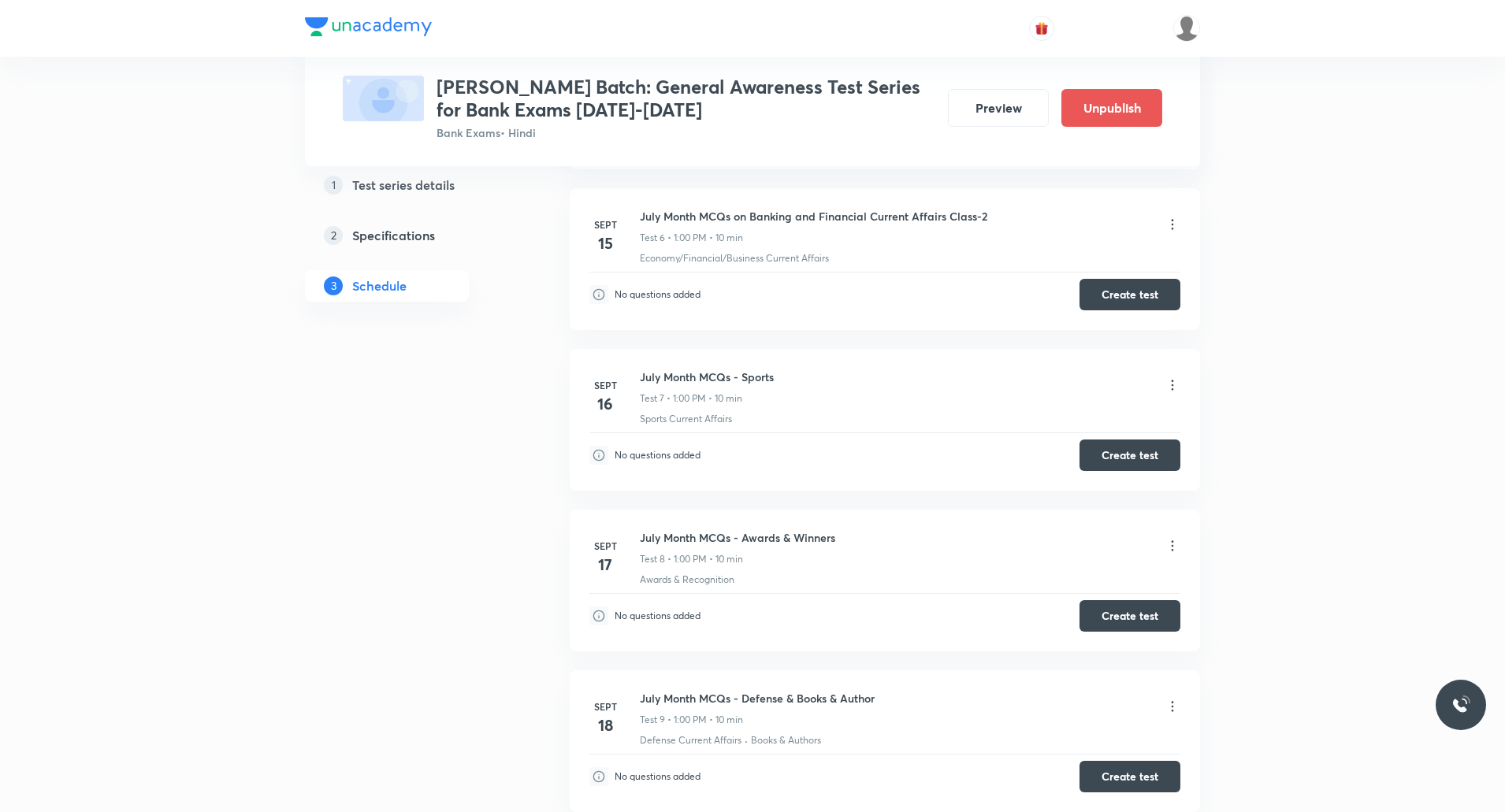
scroll to position [1198, 0]
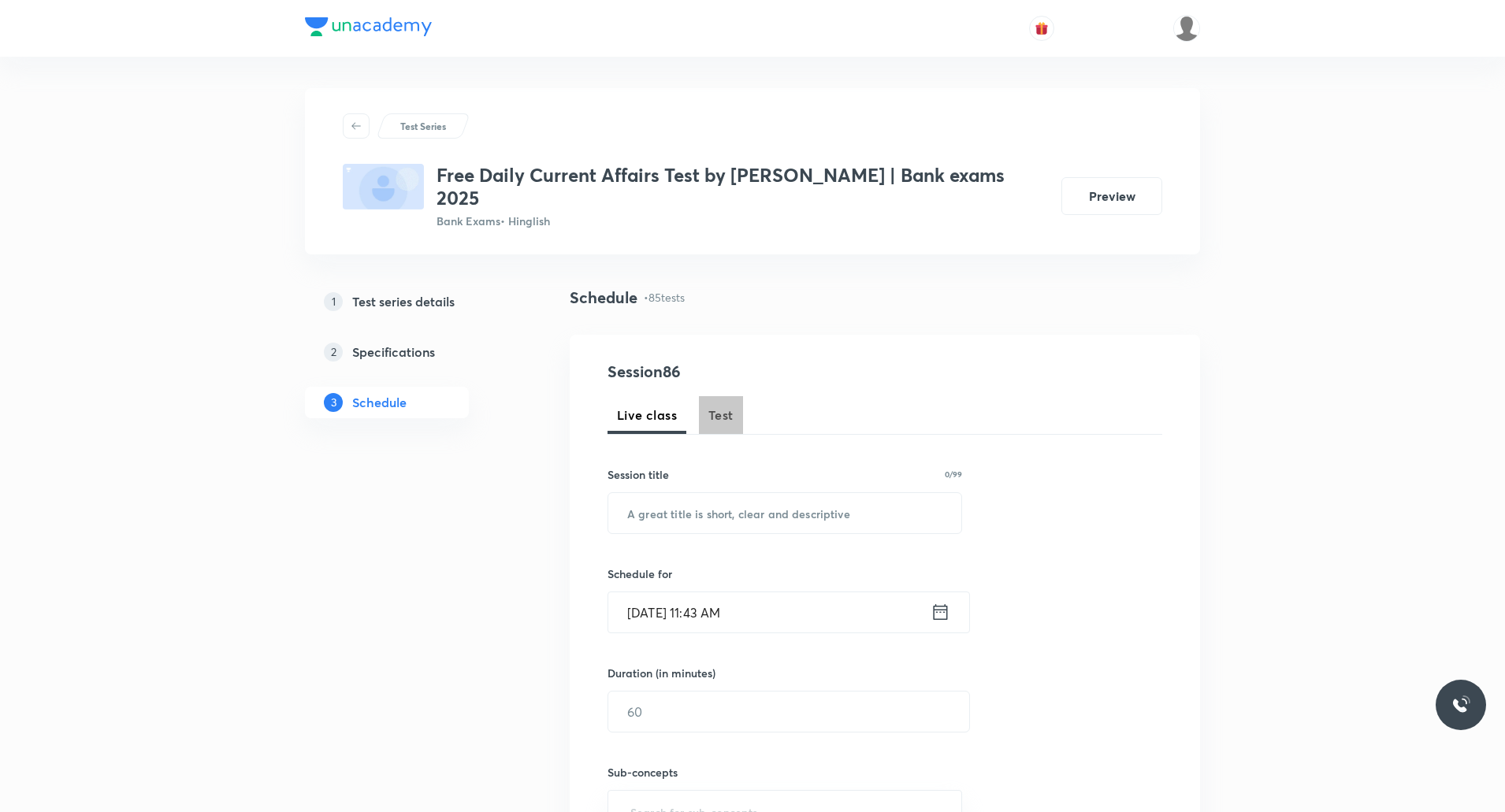
click at [729, 406] on span "Test" at bounding box center [721, 414] width 25 height 19
